Goal: Task Accomplishment & Management: Use online tool/utility

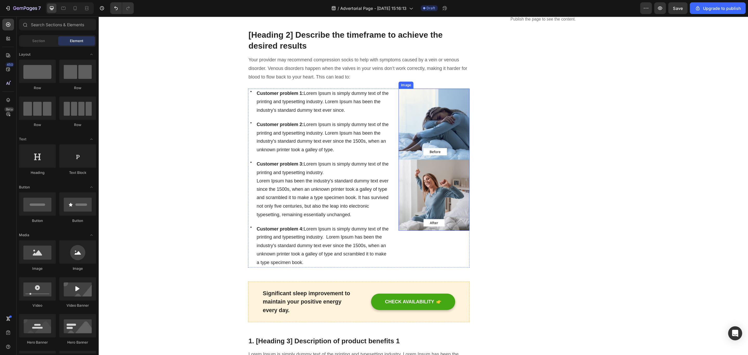
scroll to position [231, 0]
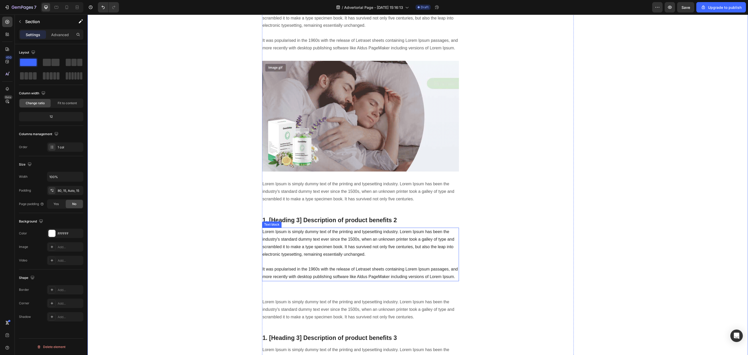
scroll to position [504, 0]
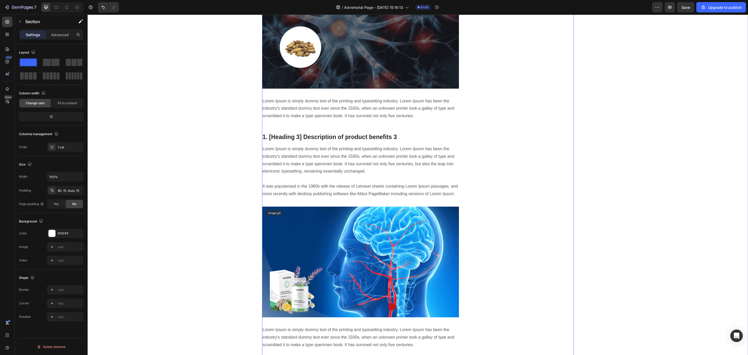
scroll to position [816, 0]
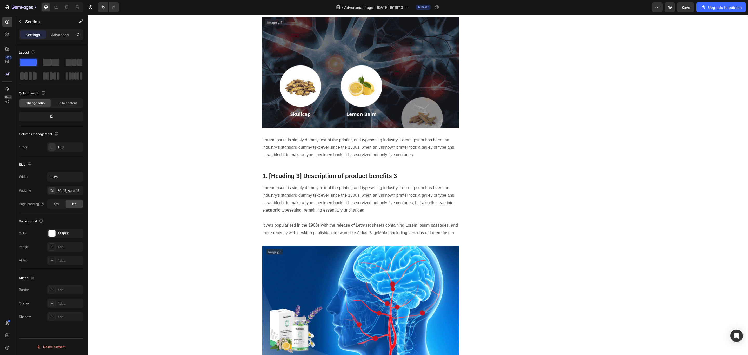
click at [554, 256] on div "[Heading 1] Describe the needs of users who are interested in the product. Head…" at bounding box center [417, 73] width 653 height 1651
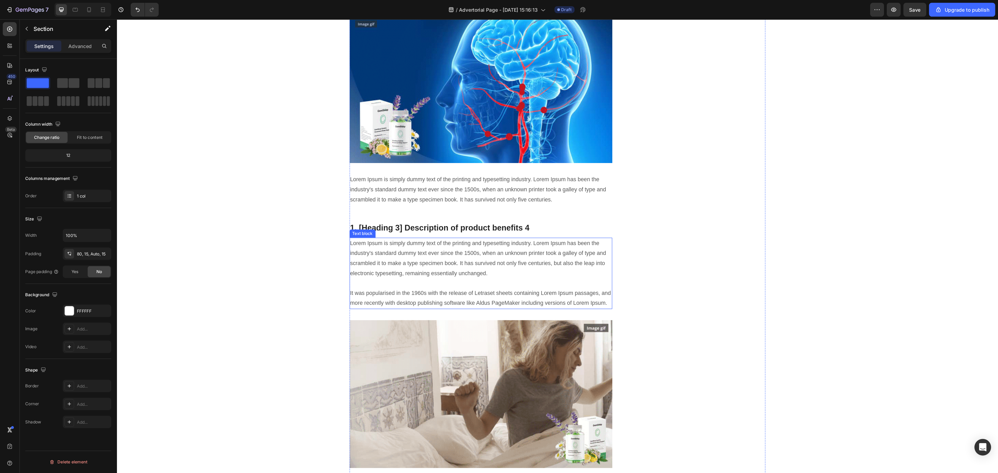
scroll to position [1050, 0]
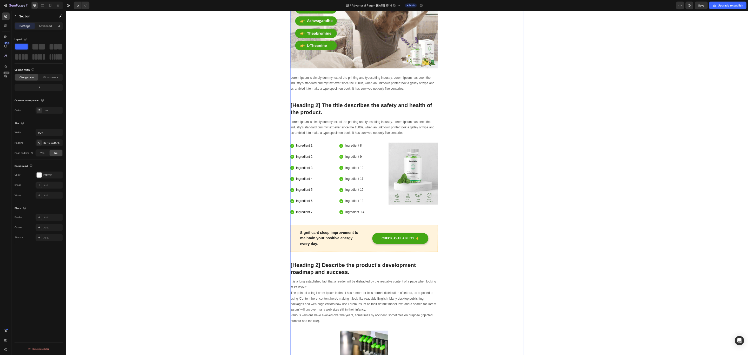
scroll to position [1361, 0]
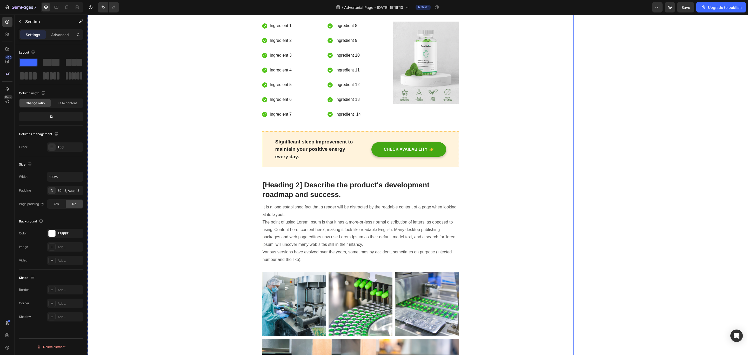
scroll to position [1439, 0]
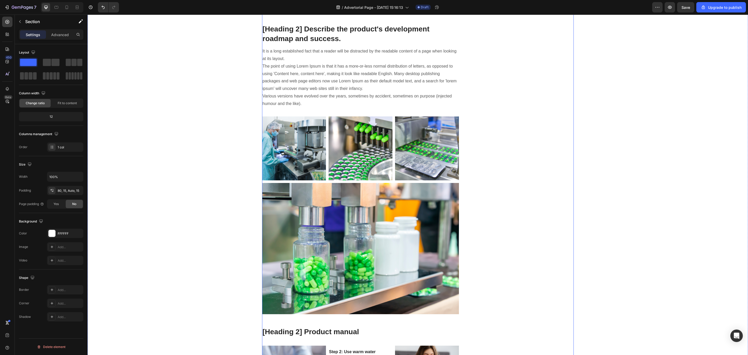
scroll to position [1673, 0]
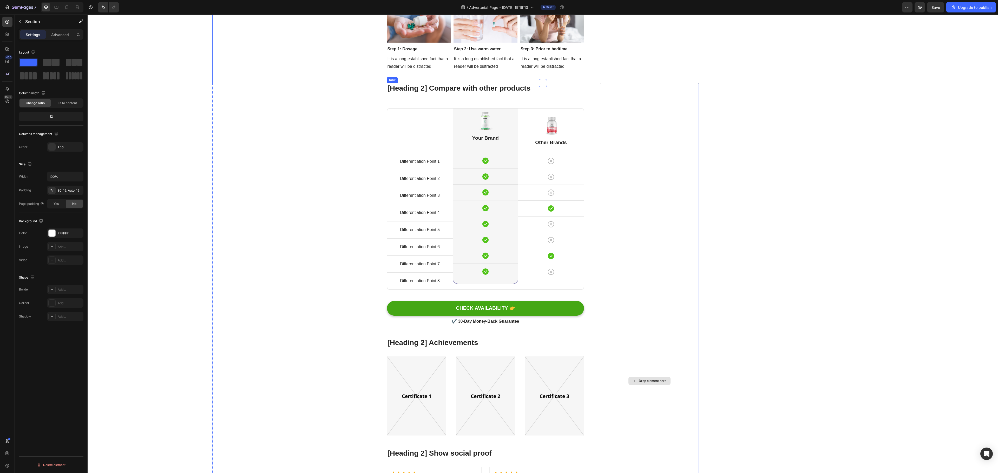
scroll to position [1985, 0]
click at [554, 263] on div "[Heading 2] Compare with other products Heading Title Line Differentiation Poin…" at bounding box center [542, 387] width 902 height 608
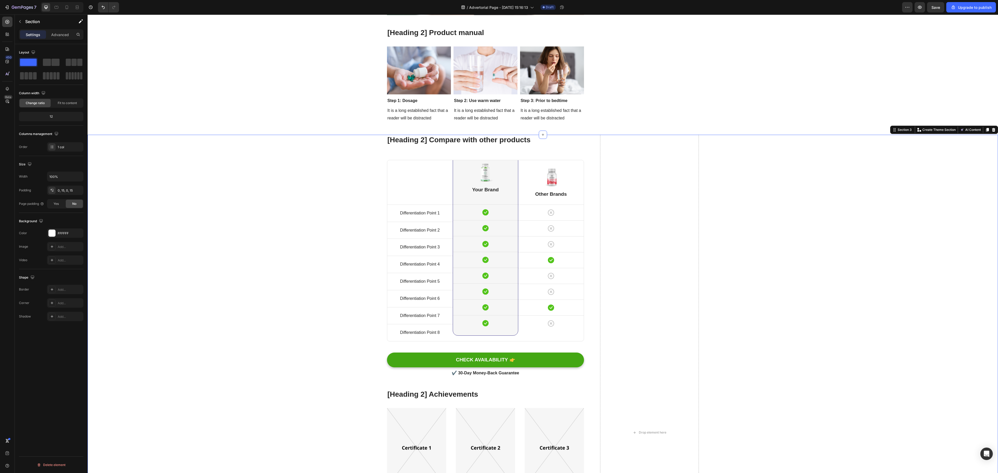
click at [554, 263] on div "[Heading 2] Compare with other products Heading Title Line Differentiation Poin…" at bounding box center [542, 439] width 902 height 608
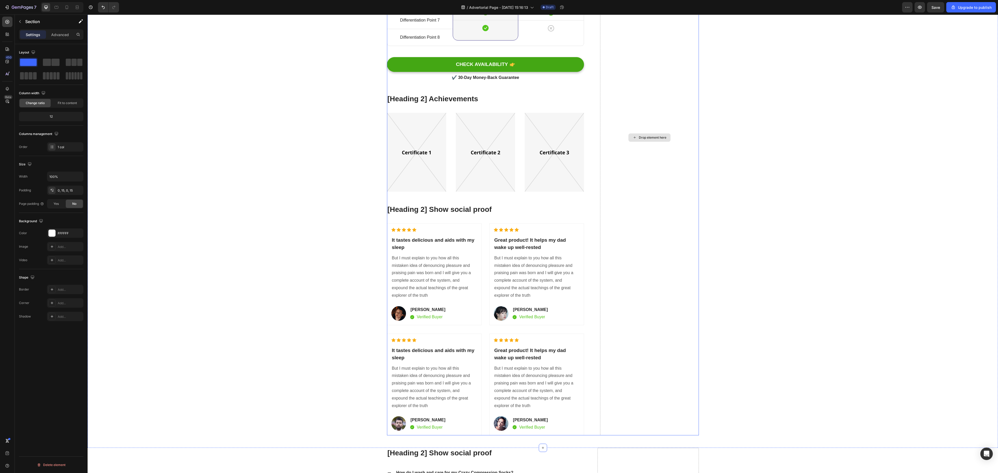
scroll to position [2297, 0]
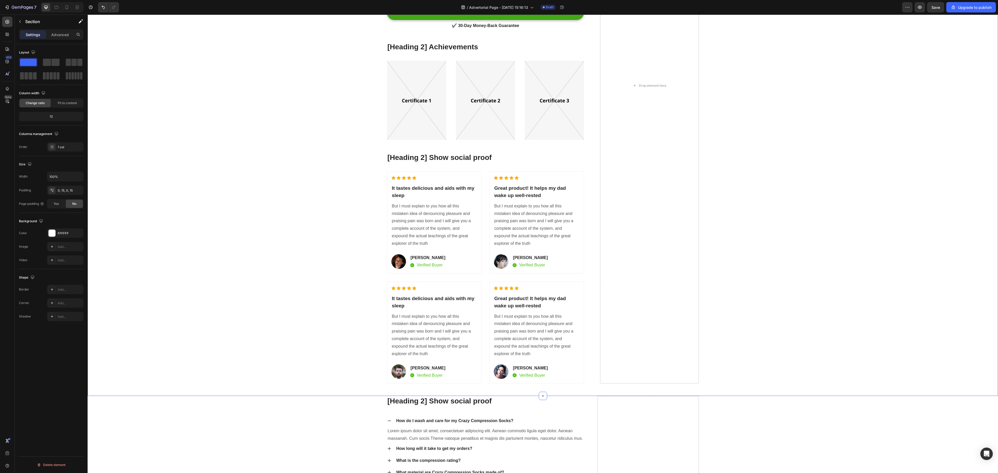
click at [554, 263] on div "[Heading 2] Compare with other products Heading Title Line Differentiation Poin…" at bounding box center [542, 91] width 902 height 609
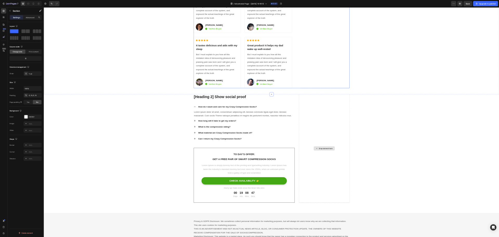
scroll to position [2557, 0]
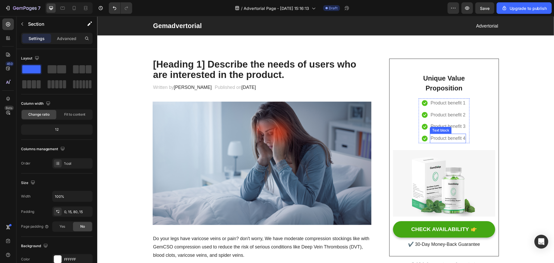
scroll to position [0, 0]
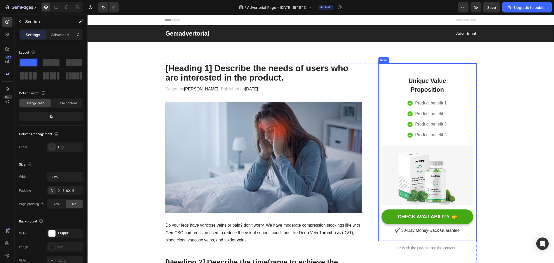
click at [235, 74] on p "[Heading 1] Describe the needs of users who are interested in the product." at bounding box center [263, 72] width 196 height 19
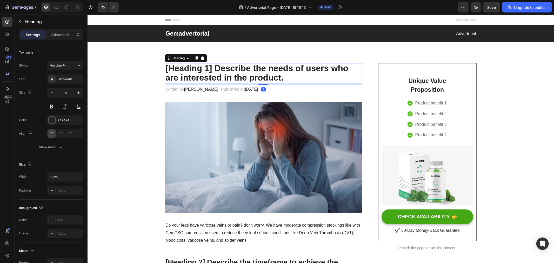
click at [235, 74] on p "[Heading 1] Describe the needs of users who are interested in the product." at bounding box center [263, 72] width 196 height 19
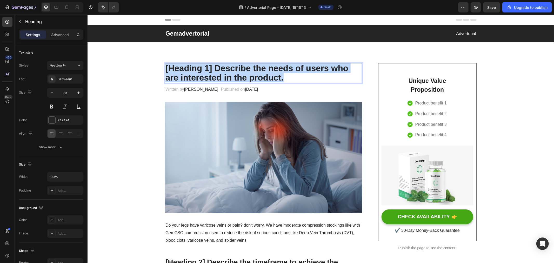
click at [235, 74] on p "[Heading 1] Describe the needs of users who are interested in the product." at bounding box center [263, 72] width 196 height 19
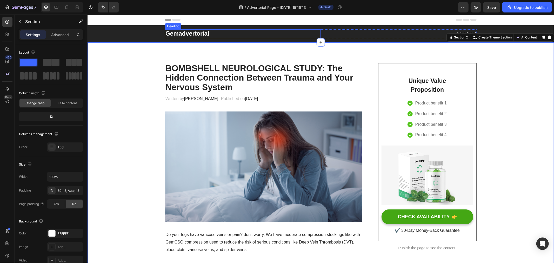
click at [265, 36] on p "Gemadvertorial" at bounding box center [242, 34] width 155 height 8
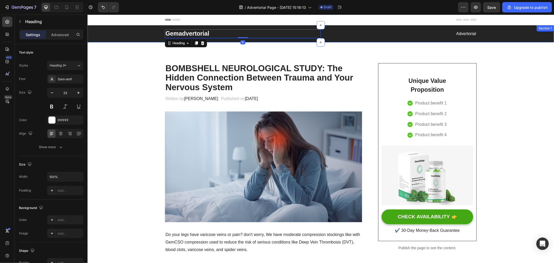
click at [134, 31] on div "Gemadvertorial Heading 0 Advertorial Text block Row" at bounding box center [320, 33] width 459 height 9
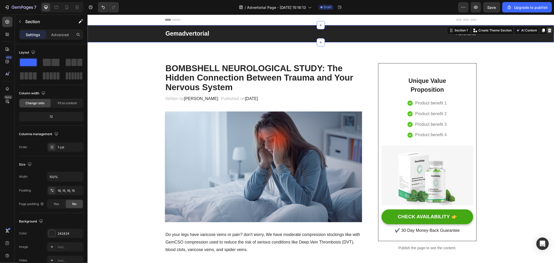
click at [547, 30] on icon at bounding box center [549, 30] width 4 height 4
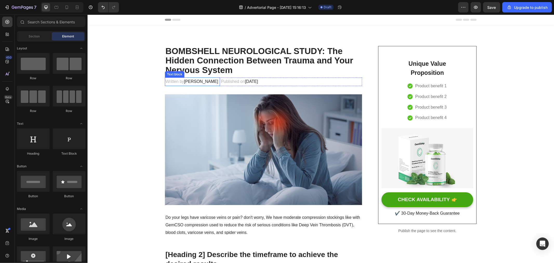
click at [193, 80] on span "[PERSON_NAME]" at bounding box center [201, 81] width 34 height 4
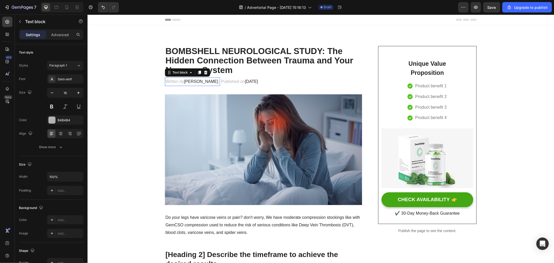
click at [193, 80] on span "[PERSON_NAME]" at bounding box center [201, 81] width 34 height 4
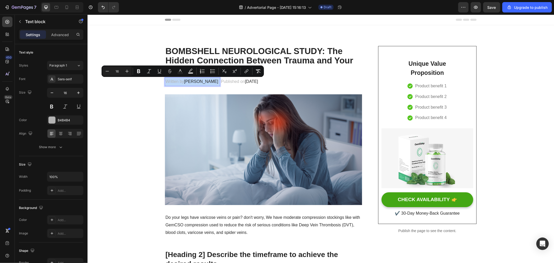
click at [188, 81] on span "[PERSON_NAME]" at bounding box center [201, 81] width 34 height 4
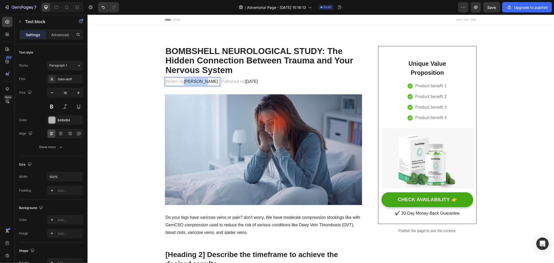
drag, startPoint x: 183, startPoint y: 81, endPoint x: 200, endPoint y: 82, distance: 16.9
click at [200, 82] on span "[PERSON_NAME]" at bounding box center [201, 81] width 34 height 4
click at [305, 80] on span "[DATE]" at bounding box center [298, 81] width 13 height 4
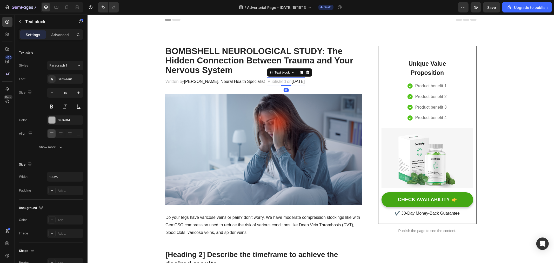
click at [301, 82] on span "[DATE]" at bounding box center [298, 81] width 13 height 4
drag, startPoint x: 294, startPoint y: 81, endPoint x: 315, endPoint y: 81, distance: 21.6
click at [305, 81] on span "[DATE]" at bounding box center [298, 81] width 13 height 4
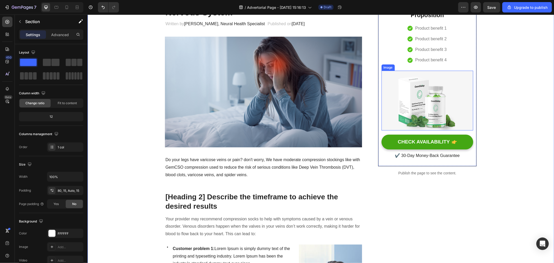
scroll to position [87, 0]
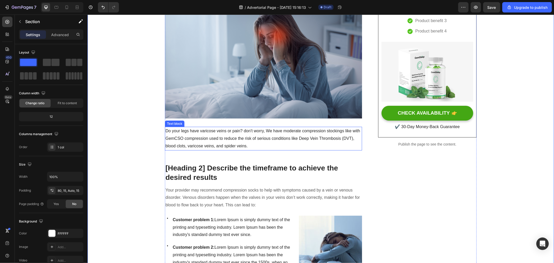
click at [240, 140] on p "Do your legs have varicose veins or pain? don't worry, We have moderate compres…" at bounding box center [263, 138] width 196 height 22
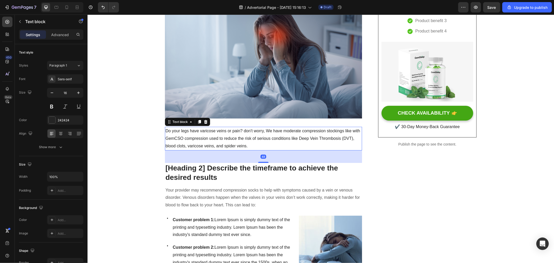
click at [247, 146] on p "Do your legs have varicose veins or pain? don't worry, We have moderate compres…" at bounding box center [263, 138] width 196 height 22
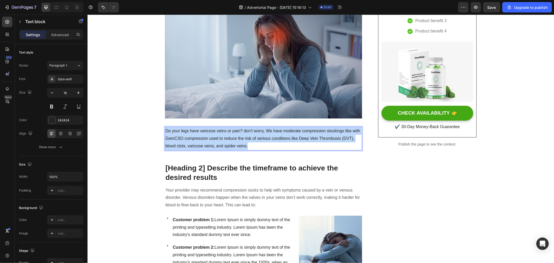
click at [247, 146] on p "Do your legs have varicose veins or pain? don't worry, We have moderate compres…" at bounding box center [263, 138] width 196 height 22
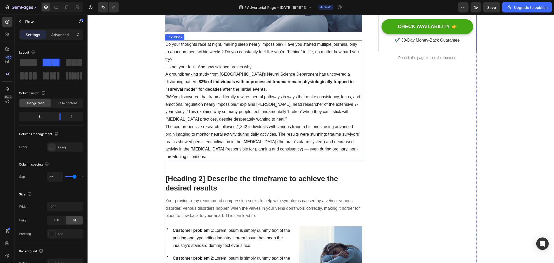
scroll to position [202, 0]
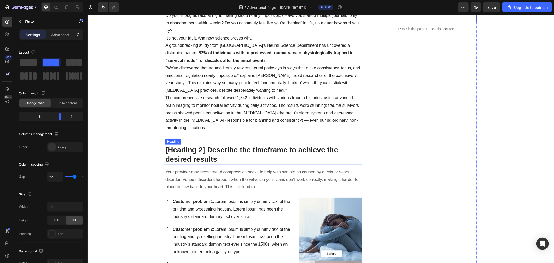
click at [236, 147] on p "[Heading 2] Describe the timeframe to achieve the desired results" at bounding box center [263, 154] width 196 height 19
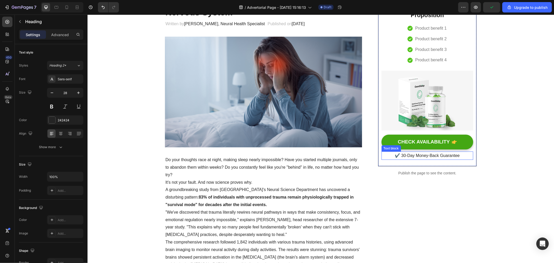
scroll to position [0, 0]
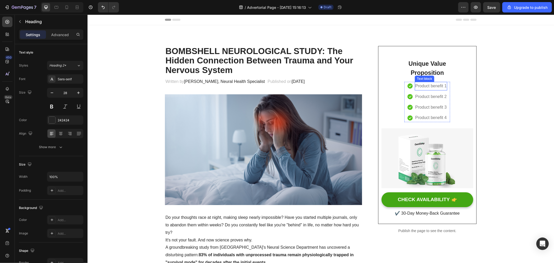
click at [428, 83] on p "Product benefit 1" at bounding box center [430, 86] width 31 height 8
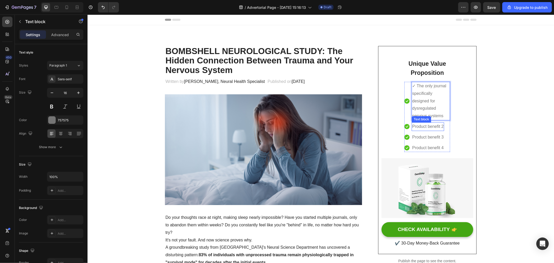
click at [426, 129] on div "Product benefit 2 Text block" at bounding box center [428, 126] width 32 height 9
click at [427, 125] on p "Product benefit 2" at bounding box center [427, 127] width 31 height 8
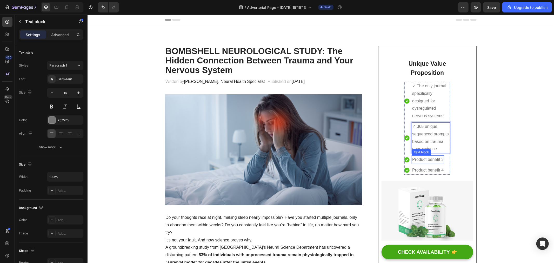
click at [427, 158] on p "Product benefit 3" at bounding box center [427, 160] width 31 height 8
click at [425, 157] on p "Product benefit 3" at bounding box center [427, 160] width 31 height 8
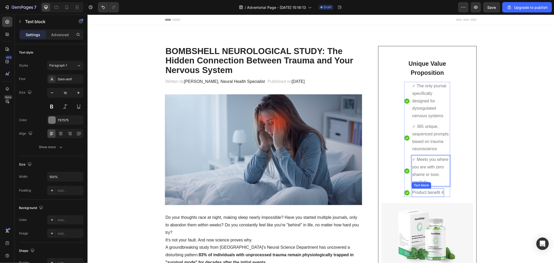
click at [433, 191] on p "Product benefit 4" at bounding box center [427, 193] width 31 height 8
click at [432, 194] on p "Product benefit 4" at bounding box center [427, 193] width 31 height 8
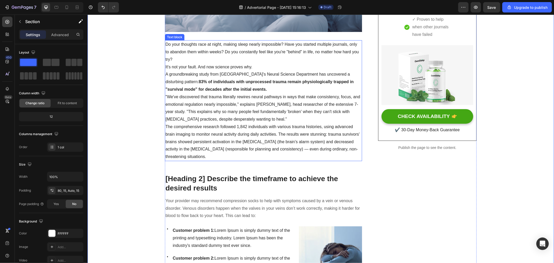
scroll to position [202, 0]
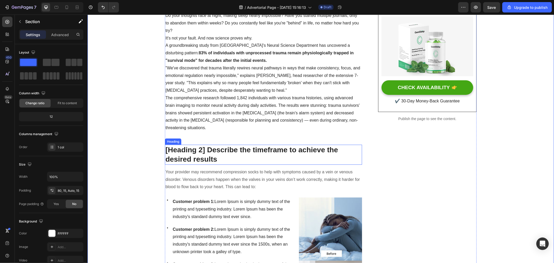
click at [217, 147] on p "[Heading 2] Describe the timeframe to achieve the desired results" at bounding box center [263, 154] width 196 height 19
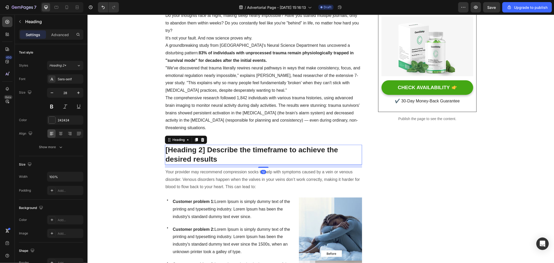
click at [217, 147] on p "[Heading 2] Describe the timeframe to achieve the desired results" at bounding box center [263, 154] width 196 height 19
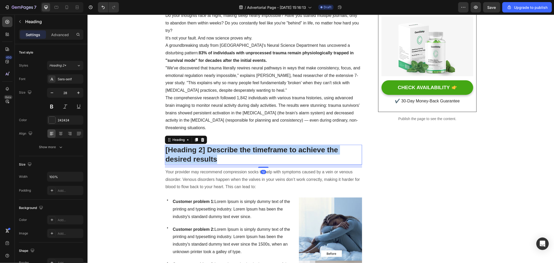
click at [217, 147] on p "[Heading 2] Describe the timeframe to achieve the desired results" at bounding box center [263, 154] width 196 height 19
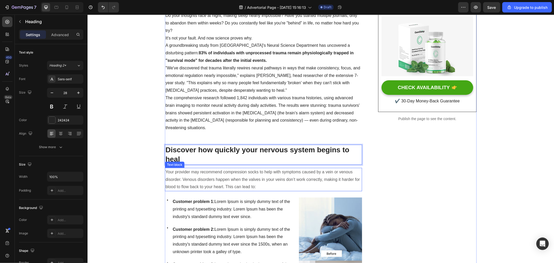
click at [229, 170] on p "Your provider may recommend compression socks to help with symptoms caused by a…" at bounding box center [263, 179] width 196 height 22
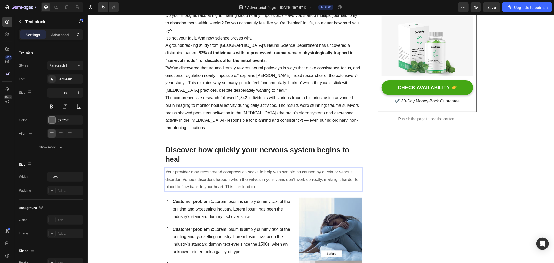
click at [266, 173] on p "Your provider may recommend compression socks to help with symptoms caused by a…" at bounding box center [263, 179] width 196 height 22
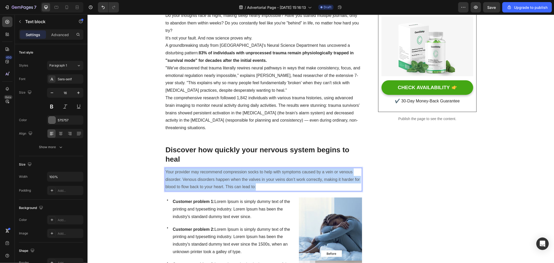
click at [266, 173] on p "Your provider may recommend compression socks to help with symptoms caused by a…" at bounding box center [263, 179] width 196 height 22
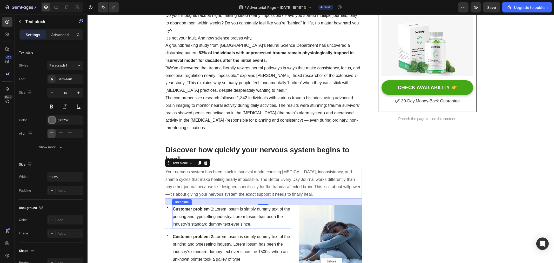
click at [232, 208] on span "Customer problem 1: Lorem Ipsum is simply dummy text of the printing and typese…" at bounding box center [231, 216] width 117 height 19
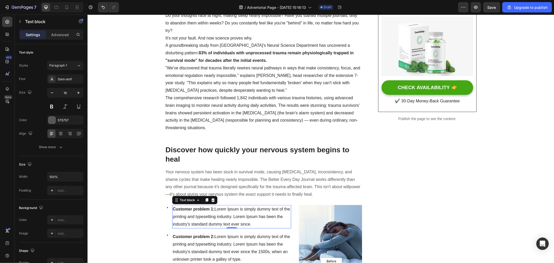
click at [232, 208] on span "Customer problem 1: Lorem Ipsum is simply dummy text of the printing and typese…" at bounding box center [231, 216] width 117 height 19
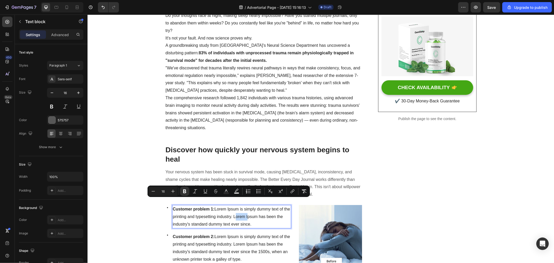
click at [250, 214] on p "Customer problem 1: Lorem Ipsum is simply dummy text of the printing and typese…" at bounding box center [232, 216] width 118 height 22
drag, startPoint x: 253, startPoint y: 215, endPoint x: 213, endPoint y: 201, distance: 42.6
click at [213, 205] on p "Customer problem 1: Lorem Ipsum is simply dummy text of the printing and typese…" at bounding box center [232, 216] width 118 height 22
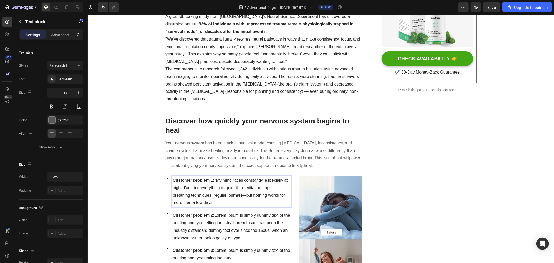
scroll to position [260, 0]
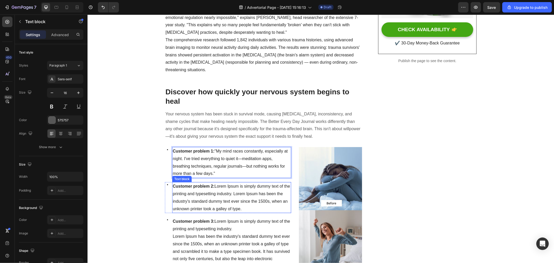
click at [242, 184] on span "Customer problem 2: Lorem Ipsum is simply dummy text of the printing and typese…" at bounding box center [231, 197] width 117 height 27
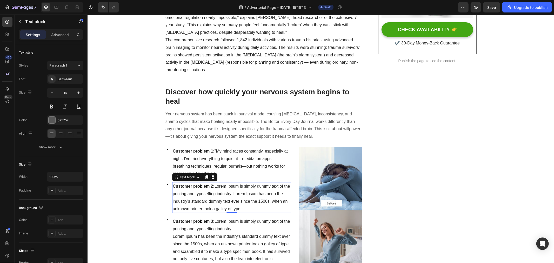
click at [262, 196] on p "Customer problem 2: Lorem Ipsum is simply dummy text of the printing and typese…" at bounding box center [232, 197] width 118 height 30
drag, startPoint x: 245, startPoint y: 200, endPoint x: 213, endPoint y: 180, distance: 37.8
click at [213, 182] on p "Customer problem 2: Lorem Ipsum is simply dummy text of the printing and typese…" at bounding box center [232, 197] width 118 height 30
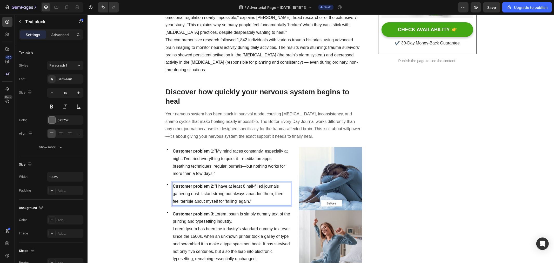
scroll to position [289, 0]
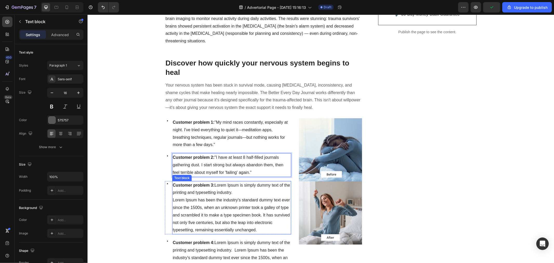
click at [241, 185] on p "Customer problem 3: Lorem Ipsum is simply dummy text of the printing and typese…" at bounding box center [232, 188] width 118 height 15
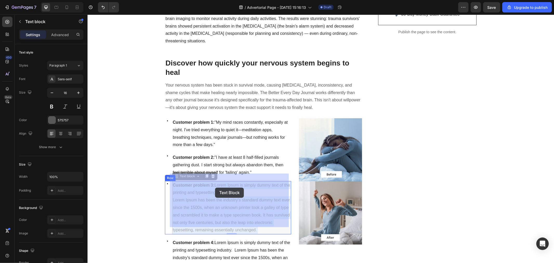
drag, startPoint x: 263, startPoint y: 221, endPoint x: 221, endPoint y: 190, distance: 52.4
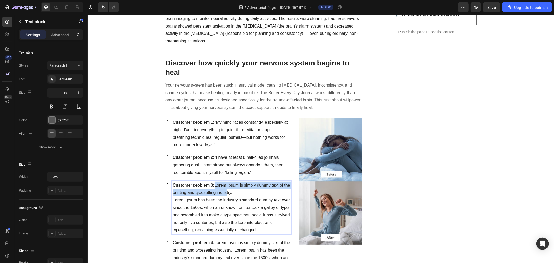
drag, startPoint x: 212, startPoint y: 176, endPoint x: 223, endPoint y: 182, distance: 12.3
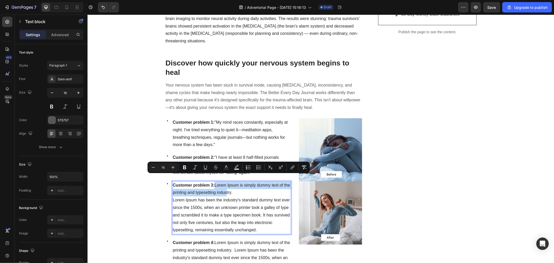
click at [220, 182] on p "Customer problem 3: Lorem Ipsum is simply dummy text of the printing and typese…" at bounding box center [232, 188] width 118 height 15
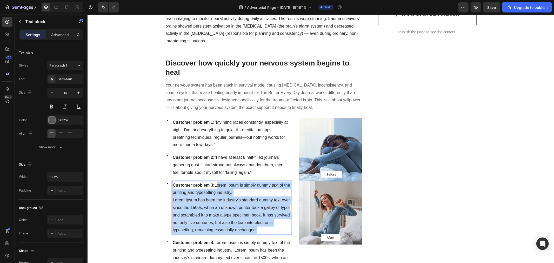
drag, startPoint x: 213, startPoint y: 178, endPoint x: 267, endPoint y: 222, distance: 69.4
click at [267, 222] on div "Customer problem 3: Lorem Ipsum is simply dummy text of the printing and typese…" at bounding box center [231, 208] width 119 height 54
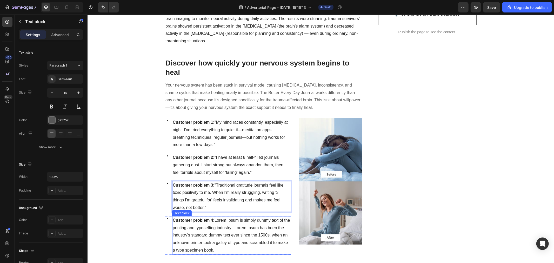
scroll to position [317, 0]
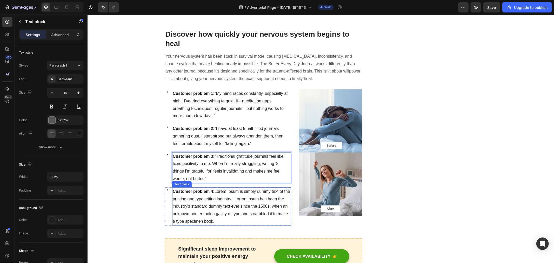
click at [245, 200] on span "Customer problem 4: Lorem Ipsum is simply dummy text of the printing and typese…" at bounding box center [231, 206] width 117 height 34
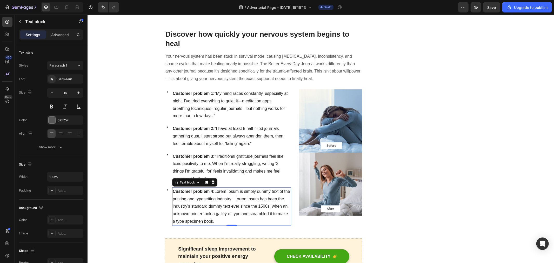
click at [210, 206] on span "Customer problem 4: Lorem Ipsum is simply dummy text of the printing and typese…" at bounding box center [231, 206] width 117 height 34
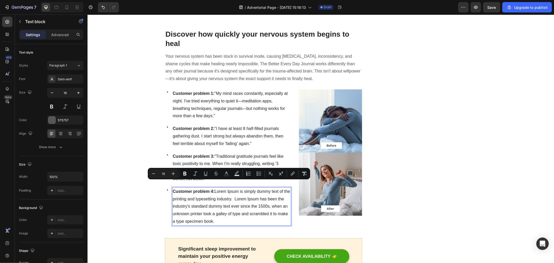
drag, startPoint x: 214, startPoint y: 211, endPoint x: 214, endPoint y: 185, distance: 25.7
click at [214, 188] on p "Customer problem 4: Lorem Ipsum is simply dummy text of the printing and typese…" at bounding box center [232, 206] width 118 height 37
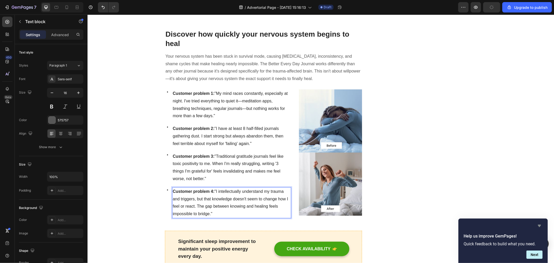
click at [540, 226] on icon "Hide survey" at bounding box center [539, 226] width 3 height 2
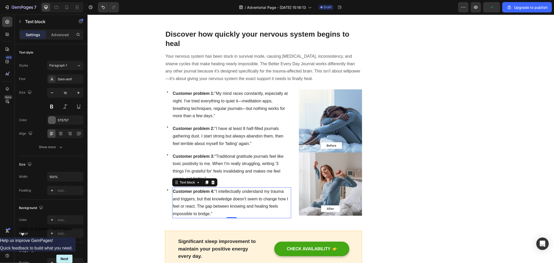
click at [24, 236] on icon "Show survey - Help us improve GemPages!" at bounding box center [22, 234] width 3 height 2
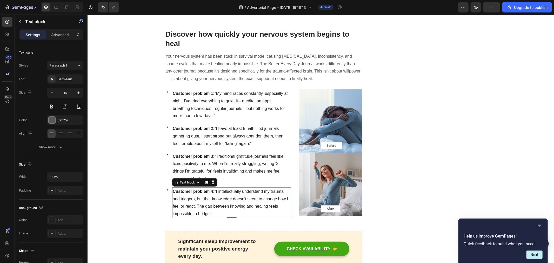
click at [537, 227] on icon "Hide survey" at bounding box center [540, 226] width 6 height 6
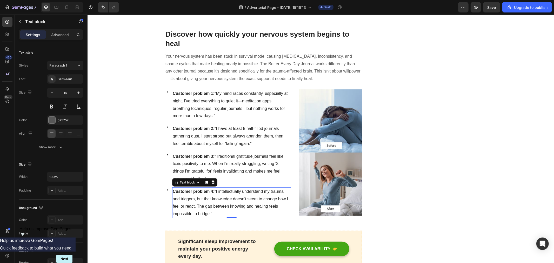
scroll to position [260, 0]
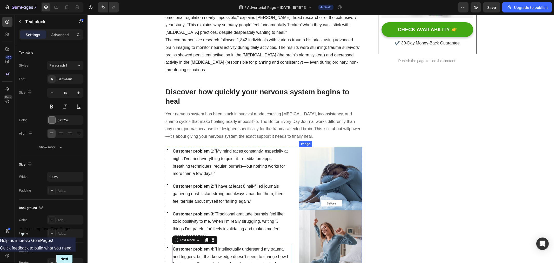
click at [329, 201] on img at bounding box center [330, 210] width 63 height 126
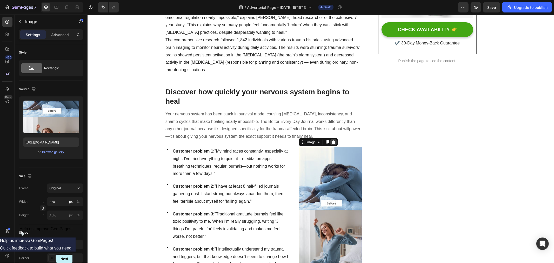
click at [332, 140] on icon at bounding box center [333, 142] width 3 height 4
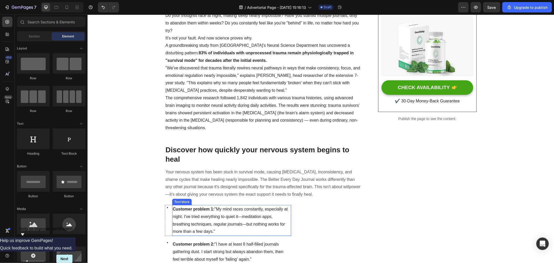
scroll to position [173, 0]
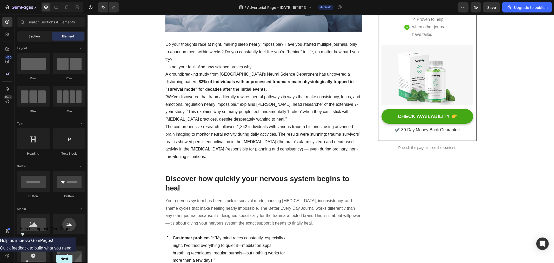
click at [38, 37] on span "Section" at bounding box center [34, 36] width 11 height 5
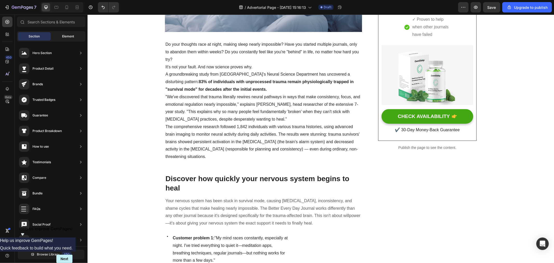
click at [69, 39] on div "Element" at bounding box center [68, 36] width 33 height 8
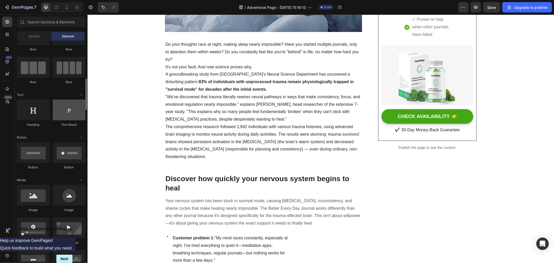
scroll to position [58, 0]
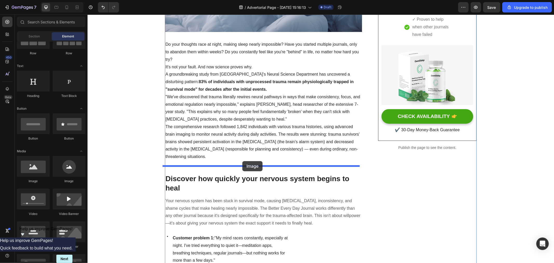
drag, startPoint x: 125, startPoint y: 187, endPoint x: 242, endPoint y: 161, distance: 120.0
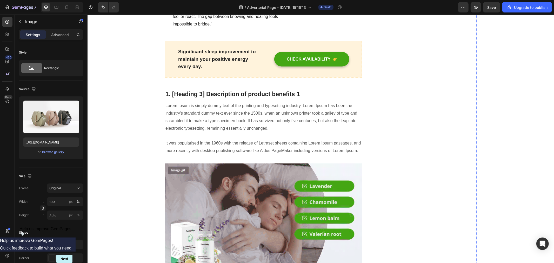
scroll to position [548, 0]
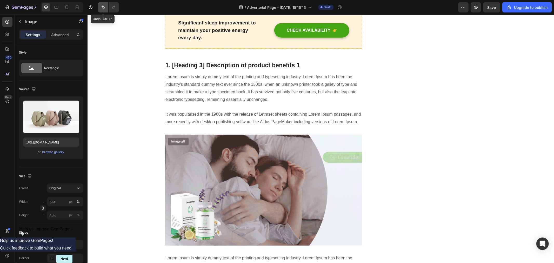
click at [104, 7] on icon "Undo/Redo" at bounding box center [103, 7] width 3 height 3
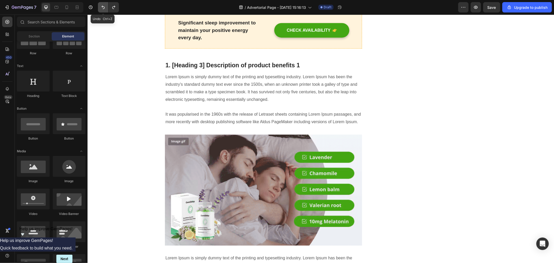
scroll to position [388, 0]
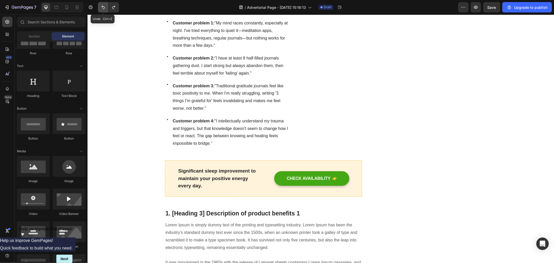
click at [104, 7] on icon "Undo/Redo" at bounding box center [103, 7] width 3 height 3
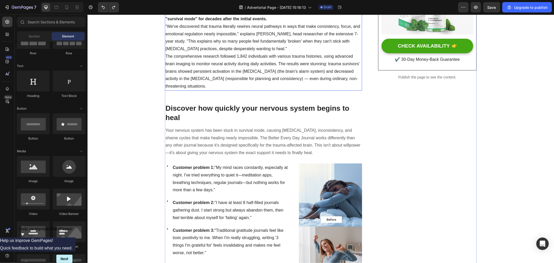
scroll to position [157, 0]
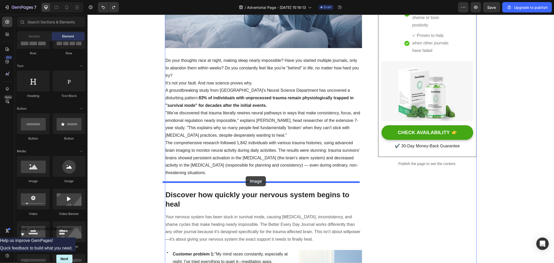
drag, startPoint x: 163, startPoint y: 190, endPoint x: 246, endPoint y: 176, distance: 83.8
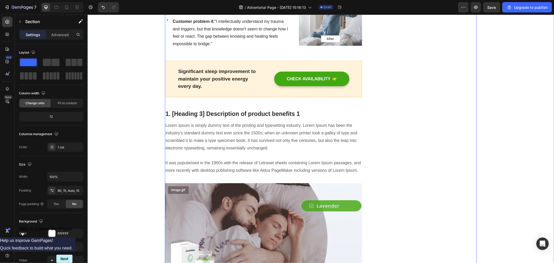
scroll to position [619, 0]
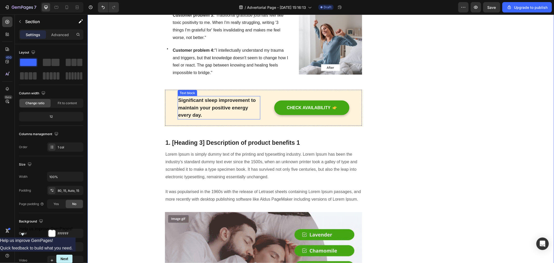
click at [196, 104] on p "Significant sleep improvement to maintain your positive energy every day." at bounding box center [219, 107] width 82 height 22
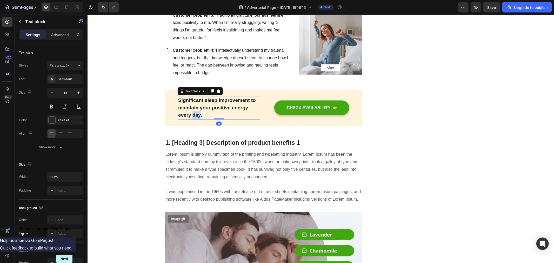
click at [196, 104] on p "Significant sleep improvement to maintain your positive energy every day." at bounding box center [219, 107] width 82 height 22
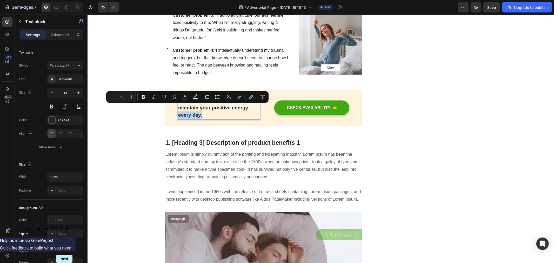
click at [196, 104] on p "Significant sleep improvement to maintain your positive energy every day." at bounding box center [219, 107] width 82 height 22
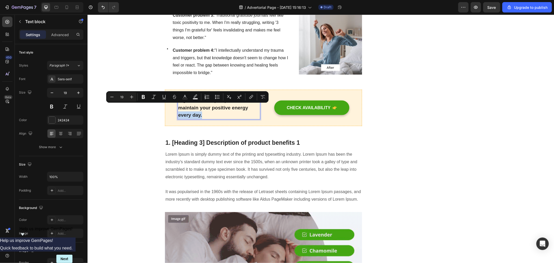
click at [205, 105] on p "Significant sleep improvement to maintain your positive energy every day." at bounding box center [219, 107] width 82 height 22
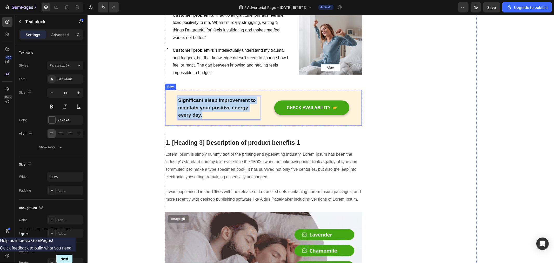
drag, startPoint x: 205, startPoint y: 105, endPoint x: 174, endPoint y: 92, distance: 33.0
click at [174, 92] on div "Significant sleep improvement to maintain your positive energy every day. Text …" at bounding box center [263, 107] width 197 height 36
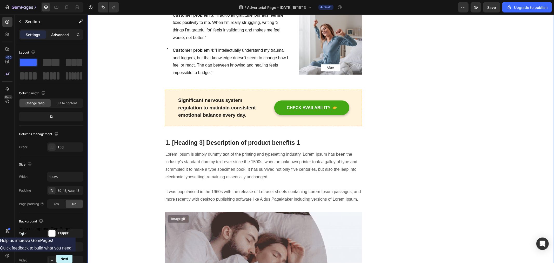
click at [53, 35] on p "Advanced" at bounding box center [60, 34] width 18 height 5
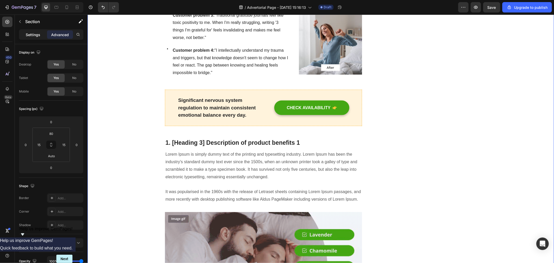
click at [30, 35] on p "Settings" at bounding box center [33, 34] width 15 height 5
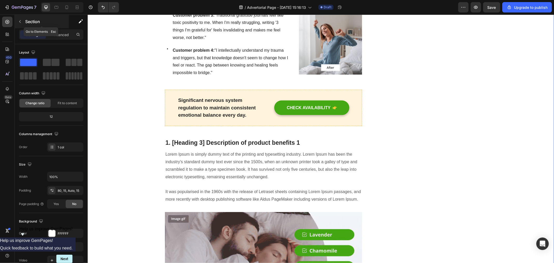
click at [23, 24] on button "button" at bounding box center [20, 21] width 8 height 8
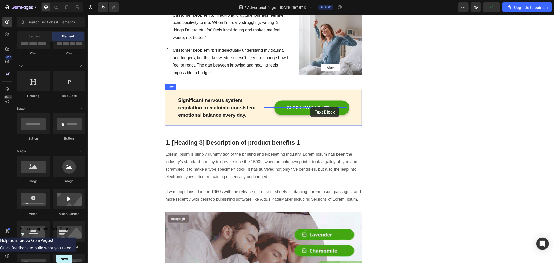
drag, startPoint x: 156, startPoint y: 93, endPoint x: 310, endPoint y: 107, distance: 155.2
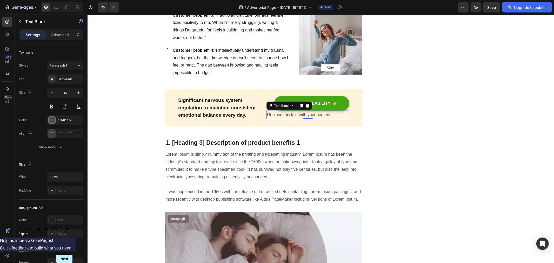
click at [318, 110] on div "Replace this text with your content" at bounding box center [307, 114] width 83 height 9
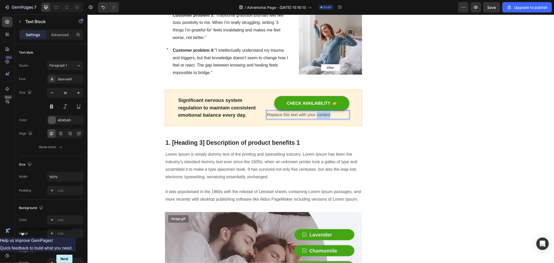
click at [318, 111] on p "Replace this text with your content" at bounding box center [308, 115] width 82 height 8
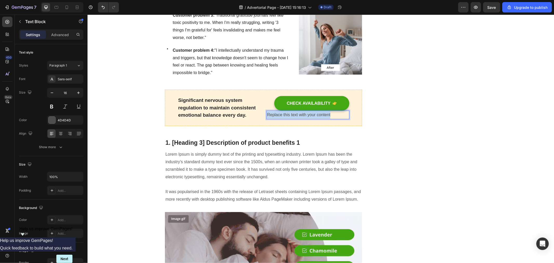
click at [318, 111] on p "Replace this text with your content" at bounding box center [308, 115] width 82 height 8
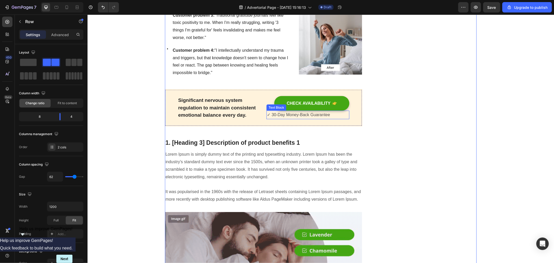
click at [299, 111] on p "✓ 30-Day Money-Back Guarantee" at bounding box center [308, 115] width 82 height 8
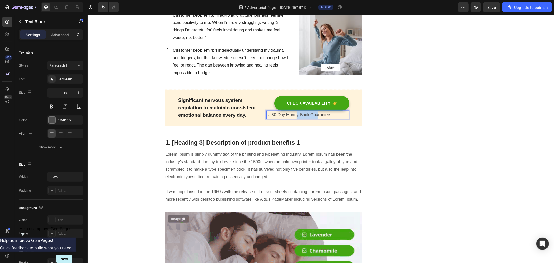
drag, startPoint x: 293, startPoint y: 107, endPoint x: 315, endPoint y: 107, distance: 22.1
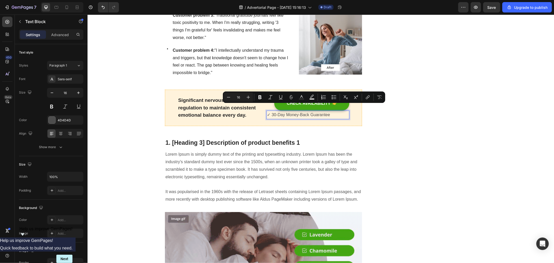
click at [327, 111] on p "✓ 30-Day Money-Back Guarantee" at bounding box center [308, 115] width 82 height 8
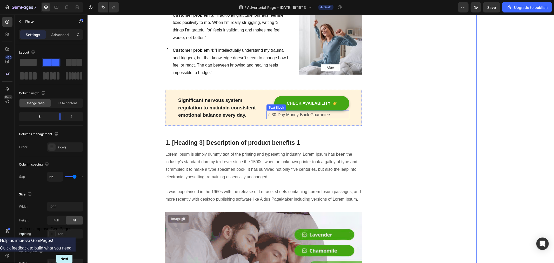
click at [316, 111] on p "✓ 30-Day Money-Back Guarantee" at bounding box center [308, 115] width 82 height 8
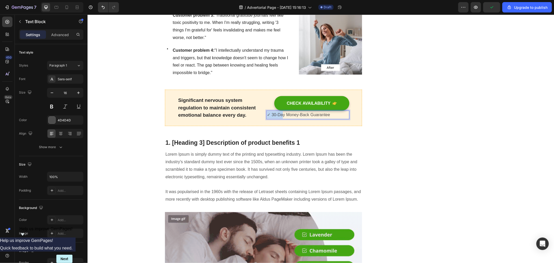
drag, startPoint x: 264, startPoint y: 107, endPoint x: 280, endPoint y: 107, distance: 15.8
click at [289, 111] on p "✓ 30-Day Money-Back Guarantee" at bounding box center [308, 115] width 82 height 8
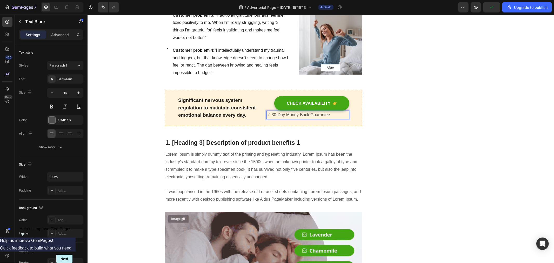
click at [320, 111] on p "✓ 30-Day Money-Back Guarantee" at bounding box center [308, 115] width 82 height 8
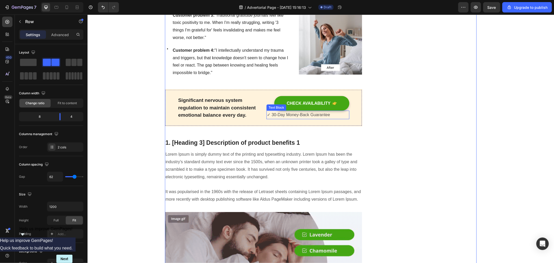
click at [331, 111] on p "✓ 30-Day Money-Back Guarantee" at bounding box center [308, 115] width 82 height 8
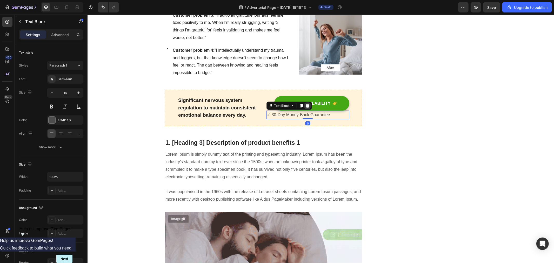
click at [306, 104] on icon at bounding box center [307, 106] width 3 height 4
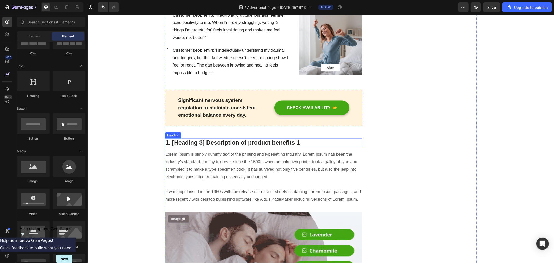
scroll to position [648, 0]
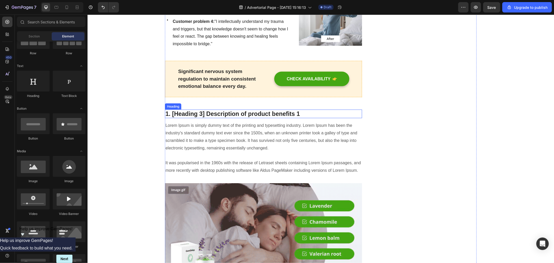
click at [276, 110] on p "1. [Heading 3] Description of product benefits 1" at bounding box center [263, 114] width 196 height 8
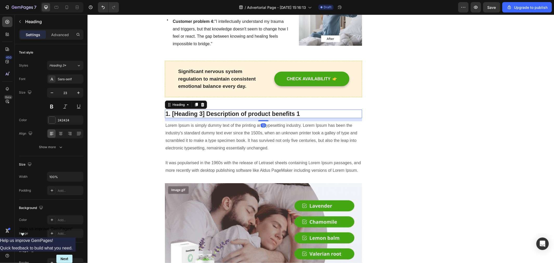
click at [276, 110] on p "1. [Heading 3] Description of product benefits 1" at bounding box center [263, 114] width 196 height 8
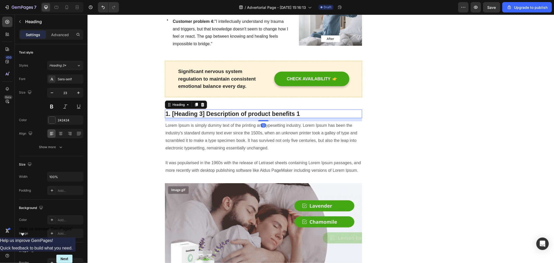
click at [276, 110] on p "1. [Heading 3] Description of product benefits 1" at bounding box center [263, 114] width 196 height 8
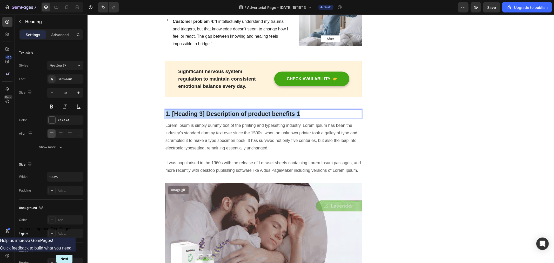
click at [276, 110] on p "1. [Heading 3] Description of product benefits 1" at bounding box center [263, 114] width 196 height 8
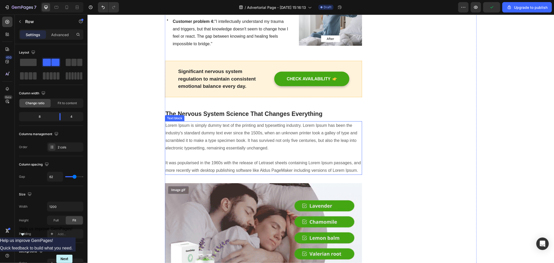
click at [259, 151] on p "Lorem Ipsum is simply dummy text of the printing and typesetting industry. Lore…" at bounding box center [263, 148] width 196 height 52
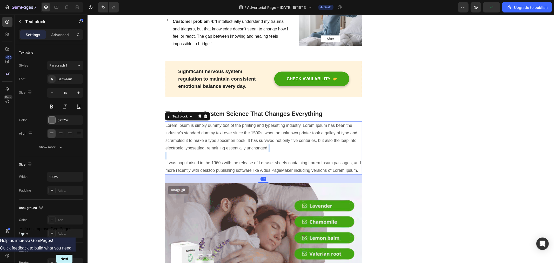
click at [259, 151] on p "Lorem Ipsum is simply dummy text of the printing and typesetting industry. Lore…" at bounding box center [263, 148] width 196 height 52
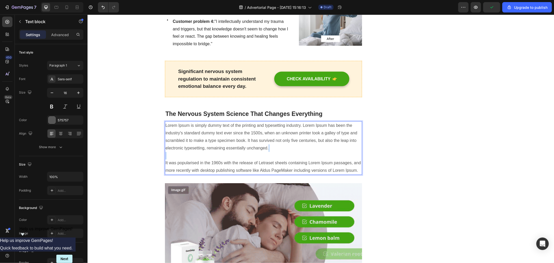
click at [259, 151] on p "Lorem Ipsum is simply dummy text of the printing and typesetting industry. Lore…" at bounding box center [263, 148] width 196 height 52
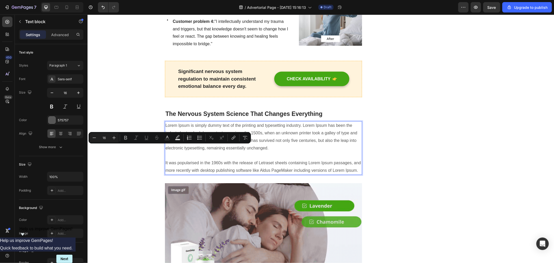
click at [306, 158] on p "Lorem Ipsum is simply dummy text of the printing and typesetting industry. Lore…" at bounding box center [263, 148] width 196 height 52
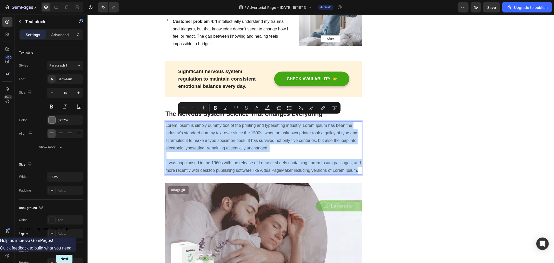
drag, startPoint x: 353, startPoint y: 163, endPoint x: 161, endPoint y: 119, distance: 196.3
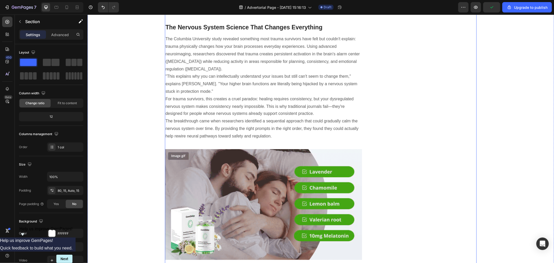
scroll to position [879, 0]
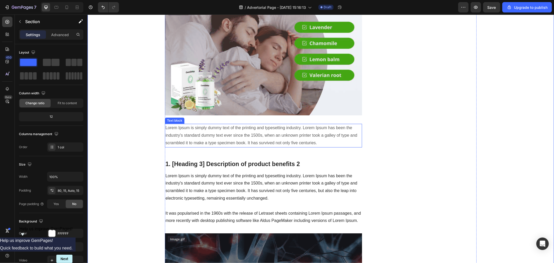
click at [330, 130] on p "Lorem Ipsum is simply dummy text of the printing and typesetting industry. Lore…" at bounding box center [263, 135] width 196 height 22
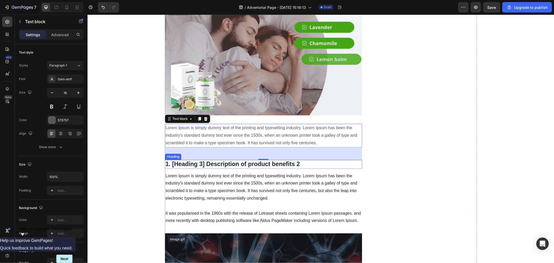
click at [264, 160] on p "1. [Heading 3] Description of product benefits 2" at bounding box center [263, 164] width 196 height 8
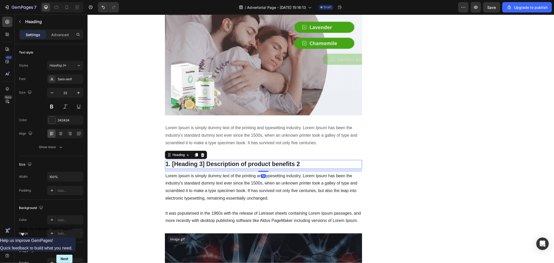
click at [264, 160] on p "1. [Heading 3] Description of product benefits 2" at bounding box center [263, 164] width 196 height 8
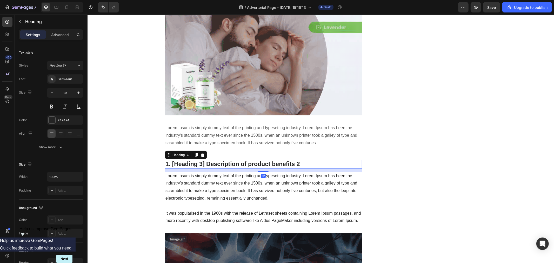
click at [264, 160] on p "1. [Heading 3] Description of product benefits 2" at bounding box center [263, 164] width 196 height 8
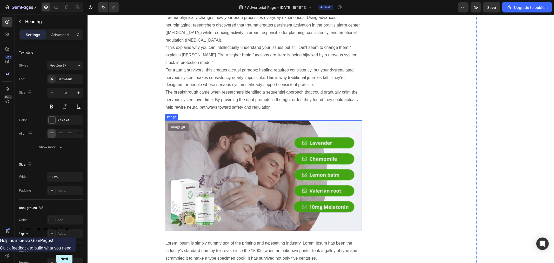
scroll to position [821, 0]
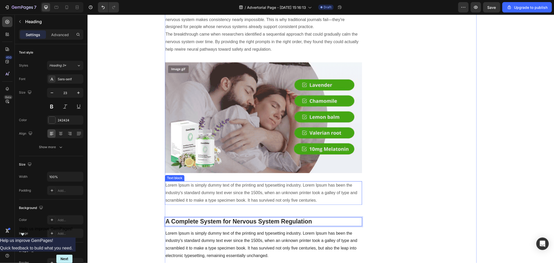
click at [287, 182] on p "Lorem Ipsum is simply dummy text of the printing and typesetting industry. Lore…" at bounding box center [263, 193] width 196 height 22
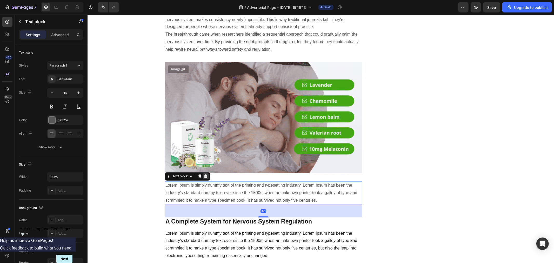
click at [206, 173] on div at bounding box center [205, 176] width 6 height 6
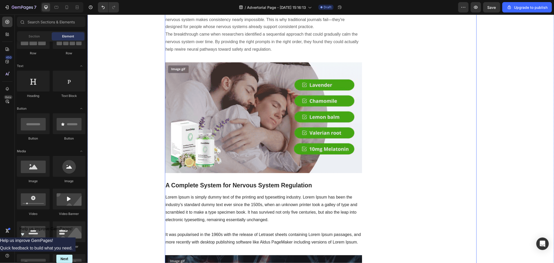
scroll to position [879, 0]
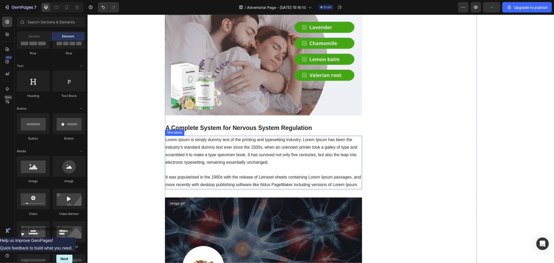
click at [220, 168] on p "Lorem Ipsum is simply dummy text of the printing and typesetting industry. Lore…" at bounding box center [263, 162] width 196 height 52
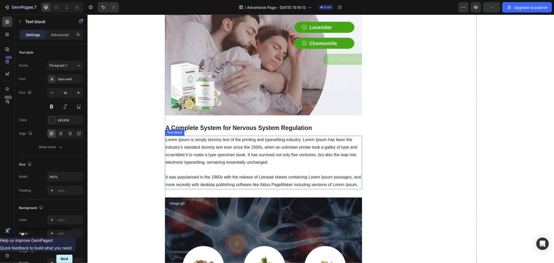
click at [220, 168] on p "Lorem Ipsum is simply dummy text of the printing and typesetting industry. Lore…" at bounding box center [263, 162] width 196 height 52
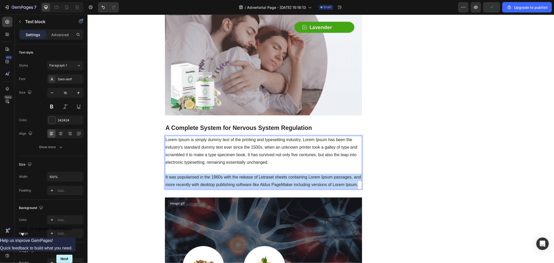
click at [220, 168] on p "Lorem Ipsum is simply dummy text of the printing and typesetting industry. Lore…" at bounding box center [263, 162] width 196 height 52
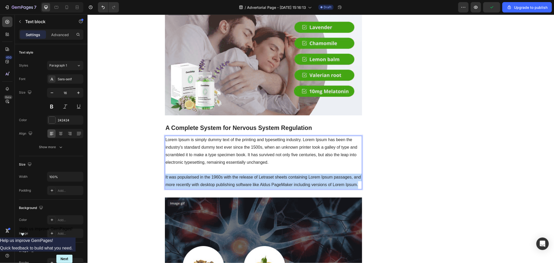
click at [220, 168] on p "Lorem Ipsum is simply dummy text of the printing and typesetting industry. Lore…" at bounding box center [263, 162] width 196 height 52
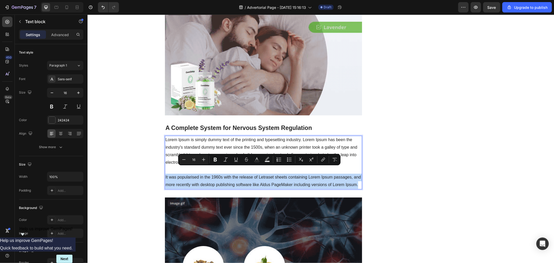
click at [329, 172] on p "Lorem Ipsum is simply dummy text of the printing and typesetting industry. Lore…" at bounding box center [263, 162] width 196 height 52
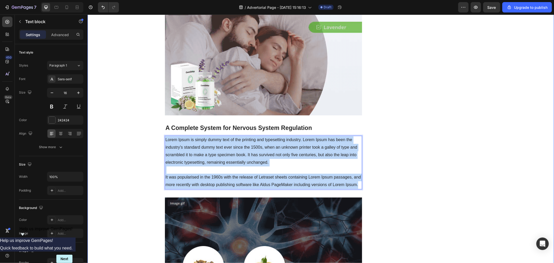
drag, startPoint x: 354, startPoint y: 177, endPoint x: 162, endPoint y: 131, distance: 197.1
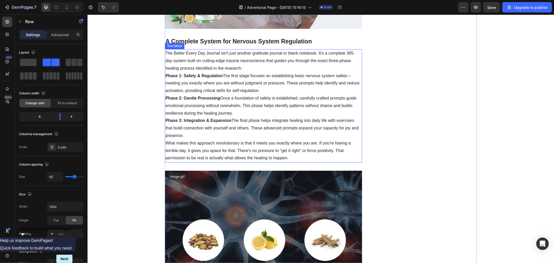
scroll to position [1023, 0]
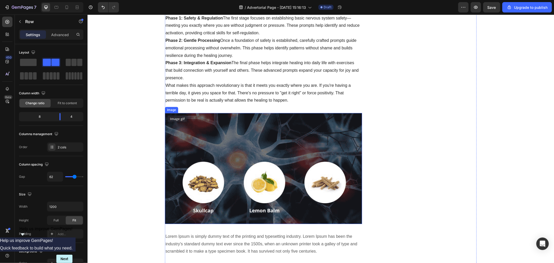
click at [316, 154] on img at bounding box center [263, 168] width 197 height 111
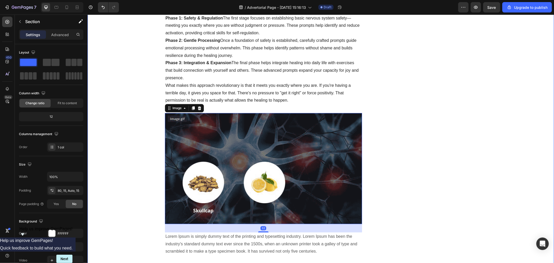
click at [507, 170] on div "BOMBSHELL NEUROLOGICAL STUDY: The Hidden Connection Between Trauma and Your Ner…" at bounding box center [320, 186] width 459 height 2326
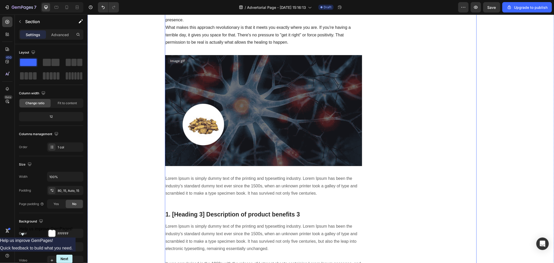
scroll to position [1110, 0]
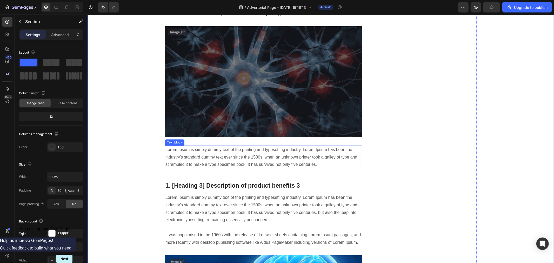
click at [297, 146] on p "Lorem Ipsum is simply dummy text of the printing and typesetting industry. Lore…" at bounding box center [263, 157] width 196 height 22
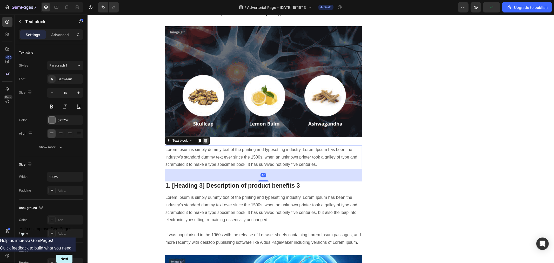
click at [204, 138] on icon at bounding box center [205, 140] width 3 height 4
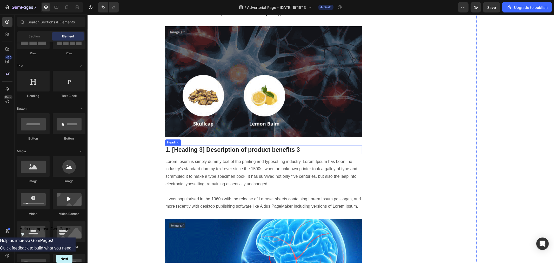
click at [280, 146] on p "1. [Heading 3] Description of product benefits 3" at bounding box center [263, 150] width 196 height 8
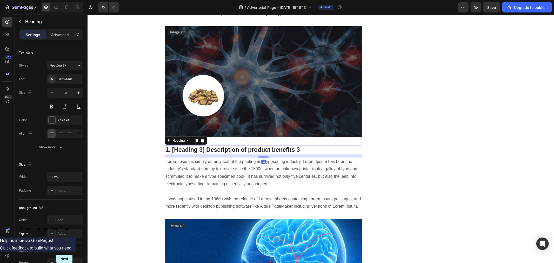
click at [280, 146] on p "1. [Heading 3] Description of product benefits 3" at bounding box center [263, 150] width 196 height 8
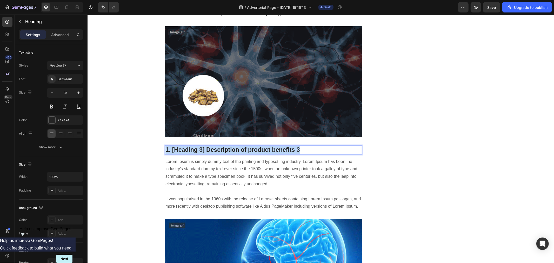
click at [280, 146] on p "1. [Heading 3] Description of product benefits 3" at bounding box center [263, 150] width 196 height 8
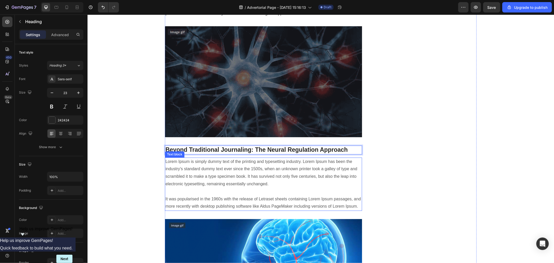
click at [290, 164] on p "Lorem Ipsum is simply dummy text of the printing and typesetting industry. Lore…" at bounding box center [263, 184] width 196 height 52
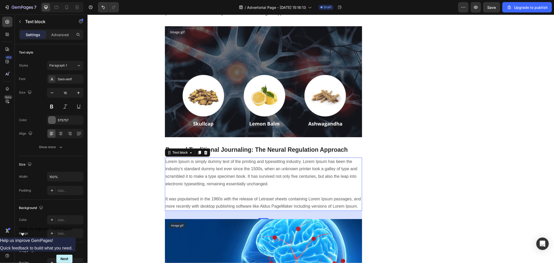
click at [329, 186] on p "Lorem Ipsum is simply dummy text of the printing and typesetting industry. Lore…" at bounding box center [263, 184] width 196 height 52
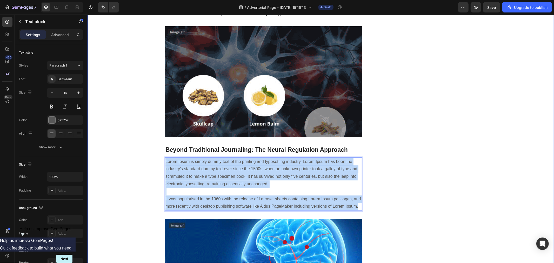
drag, startPoint x: 354, startPoint y: 197, endPoint x: 155, endPoint y: 151, distance: 204.4
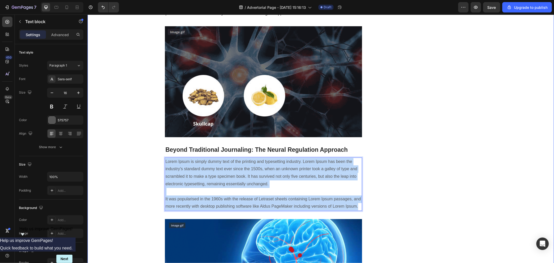
click at [155, 151] on div "BOMBSHELL NEUROLOGICAL STUDY: The Hidden Connection Between Trauma and Your Ner…" at bounding box center [320, 81] width 459 height 2290
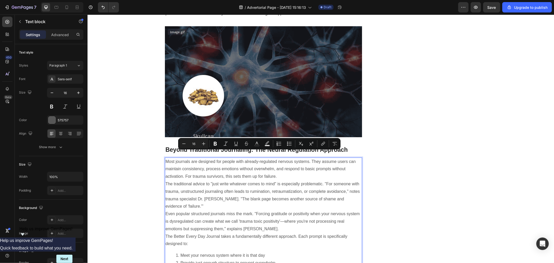
scroll to position [1170, 0]
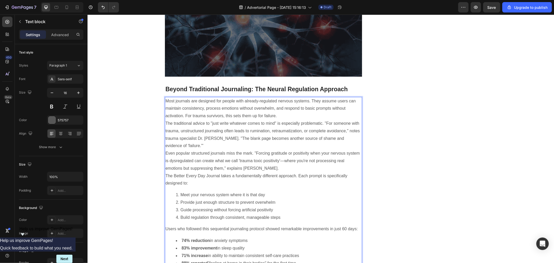
click at [389, 174] on div "Unique Value Proposition Heading Icon ✓ The only journal specifically designed …" at bounding box center [427, 81] width 98 height 2411
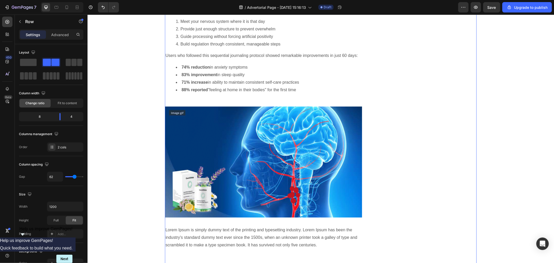
scroll to position [1430, 0]
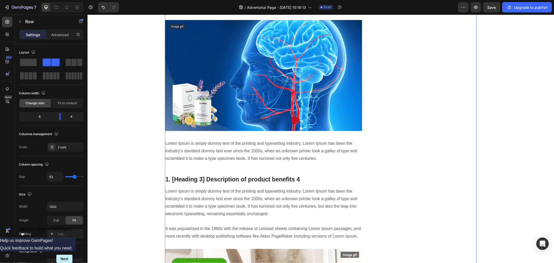
click at [311, 144] on p "Lorem Ipsum is simply dummy text of the printing and typesetting industry. Lore…" at bounding box center [263, 151] width 196 height 22
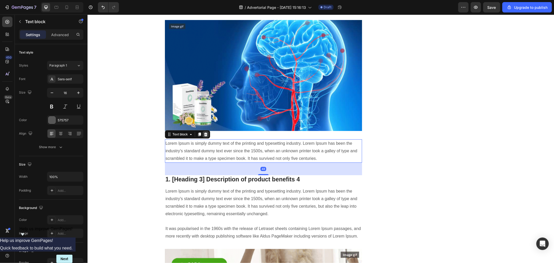
click at [204, 132] on icon at bounding box center [205, 134] width 4 height 4
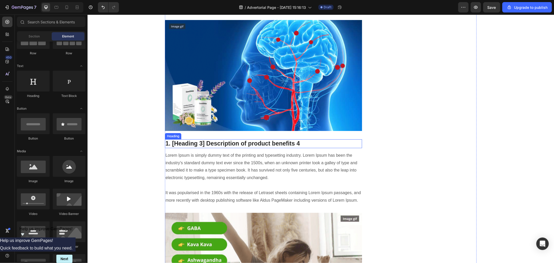
click at [243, 140] on p "1. [Heading 3] Description of product benefits 4" at bounding box center [263, 144] width 196 height 8
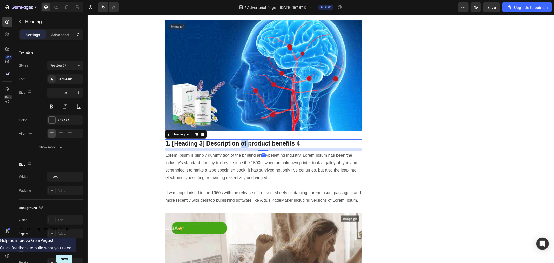
click at [243, 140] on p "1. [Heading 3] Description of product benefits 4" at bounding box center [263, 144] width 196 height 8
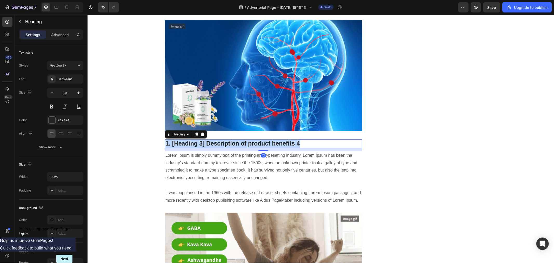
click at [243, 140] on p "1. [Heading 3] Description of product benefits 4" at bounding box center [263, 144] width 196 height 8
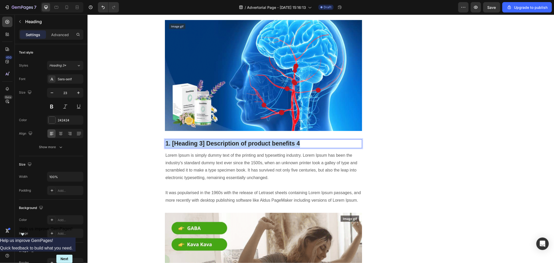
click at [243, 140] on p "1. [Heading 3] Description of product benefits 4" at bounding box center [263, 144] width 196 height 8
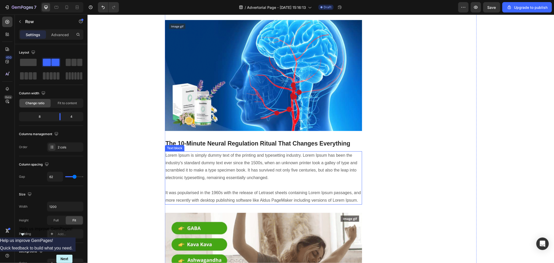
click at [328, 164] on p "Lorem Ipsum is simply dummy text of the printing and typesetting industry. Lore…" at bounding box center [263, 177] width 196 height 52
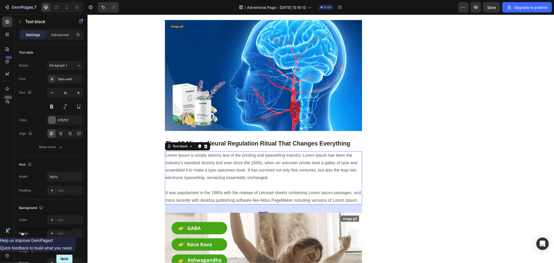
click at [204, 178] on p "Lorem Ipsum is simply dummy text of the printing and typesetting industry. Lore…" at bounding box center [263, 177] width 196 height 52
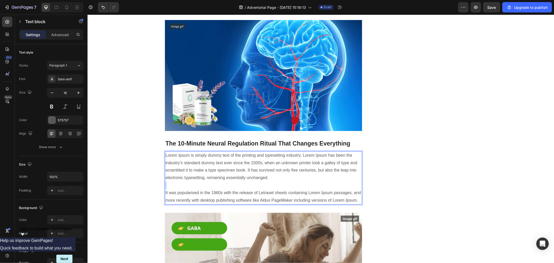
click at [204, 178] on p "Lorem Ipsum is simply dummy text of the printing and typesetting industry. Lore…" at bounding box center [263, 177] width 196 height 52
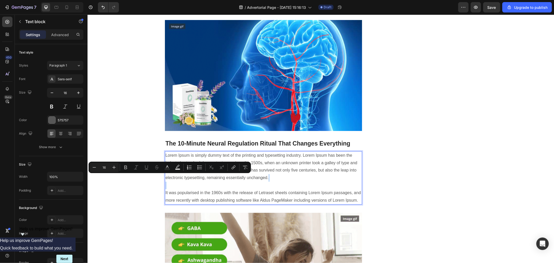
click at [275, 181] on p "Lorem Ipsum is simply dummy text of the printing and typesetting industry. Lore…" at bounding box center [263, 177] width 196 height 52
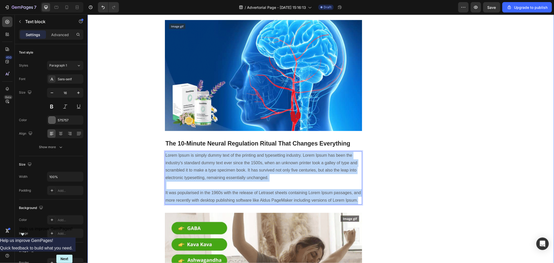
drag, startPoint x: 352, startPoint y: 192, endPoint x: 158, endPoint y: 150, distance: 198.9
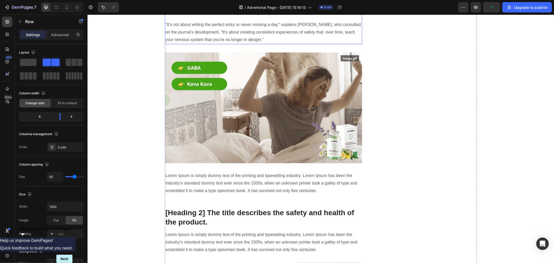
scroll to position [1695, 0]
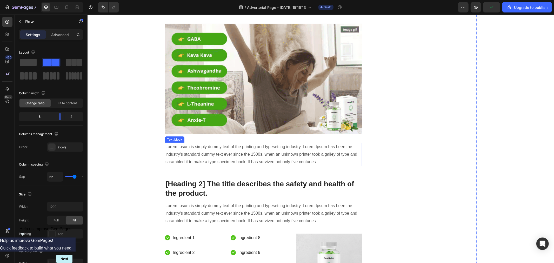
click at [264, 143] on p "Lorem Ipsum is simply dummy text of the printing and typesetting industry. Lore…" at bounding box center [263, 154] width 196 height 22
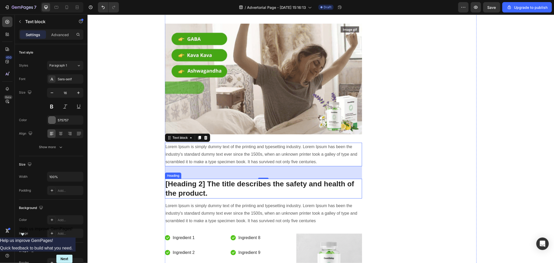
click at [212, 179] on p "[Heading 2] The title describes the safety and health of the product." at bounding box center [263, 188] width 196 height 19
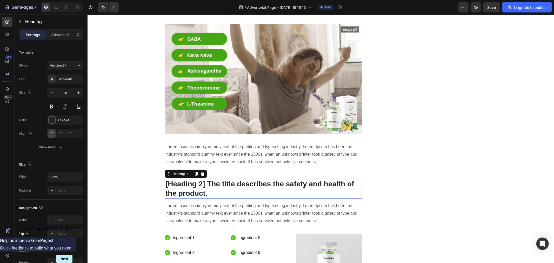
click at [212, 179] on p "[Heading 2] The title describes the safety and health of the product." at bounding box center [263, 188] width 196 height 19
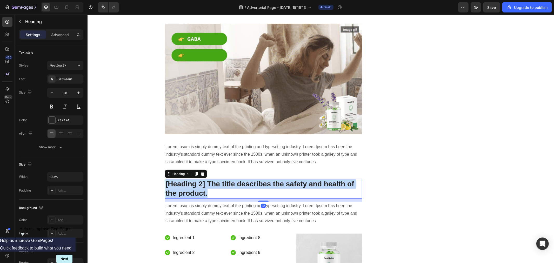
click at [212, 179] on p "[Heading 2] The title describes the safety and health of the product." at bounding box center [263, 188] width 196 height 19
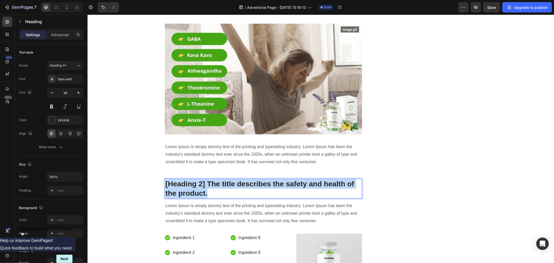
click at [212, 179] on p "[Heading 2] The title describes the safety and health of the product." at bounding box center [263, 188] width 196 height 19
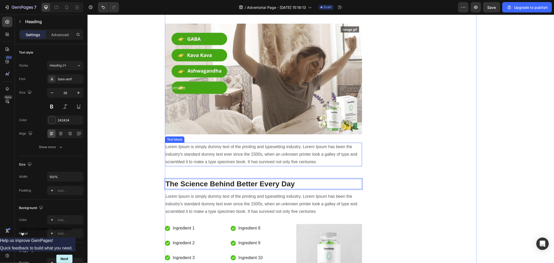
click at [238, 143] on p "Lorem Ipsum is simply dummy text of the printing and typesetting industry. Lore…" at bounding box center [263, 154] width 196 height 22
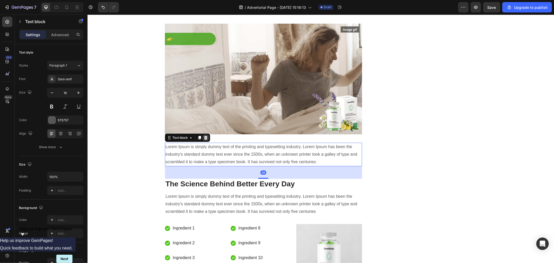
click at [204, 135] on icon at bounding box center [205, 137] width 4 height 4
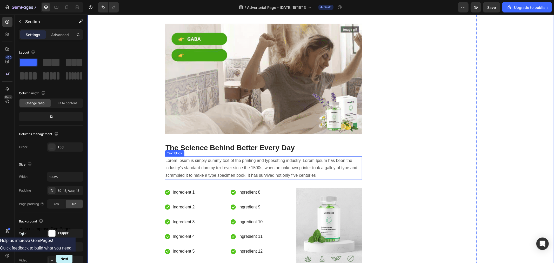
click at [273, 157] on p "Lorem Ipsum is simply dummy text of the printing and typesetting industry. Lore…" at bounding box center [263, 168] width 196 height 22
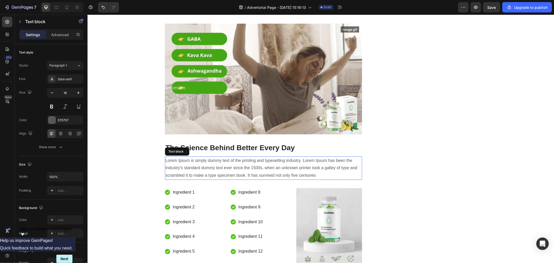
click at [273, 157] on p "Lorem Ipsum is simply dummy text of the printing and typesetting industry. Lore…" at bounding box center [263, 168] width 196 height 22
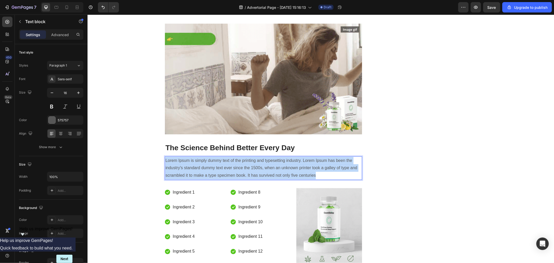
click at [273, 157] on p "Lorem Ipsum is simply dummy text of the printing and typesetting industry. Lore…" at bounding box center [263, 168] width 196 height 22
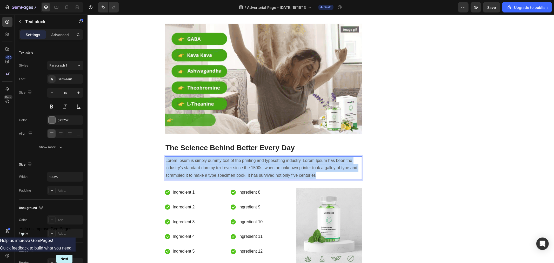
click at [273, 157] on p "Lorem Ipsum is simply dummy text of the printing and typesetting industry. Lore…" at bounding box center [263, 168] width 196 height 22
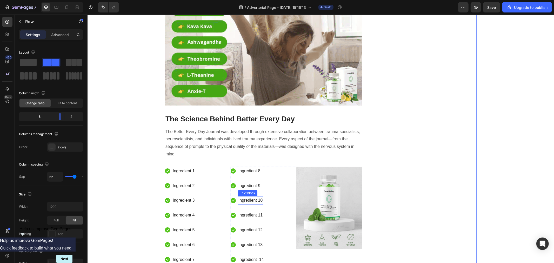
scroll to position [1753, 0]
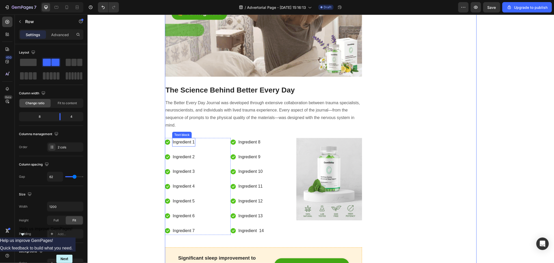
click at [183, 138] on p "Ingredient 1" at bounding box center [184, 142] width 22 height 8
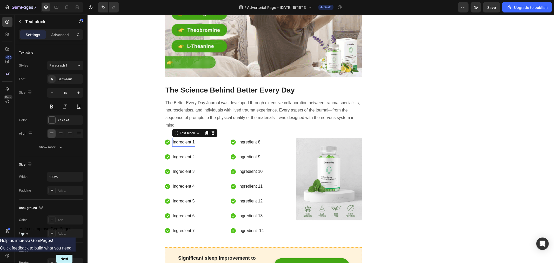
click at [183, 138] on p "Ingredient 1" at bounding box center [184, 142] width 22 height 8
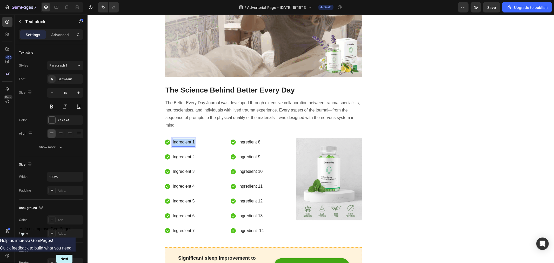
click at [183, 138] on p "Ingredient 1" at bounding box center [184, 142] width 22 height 8
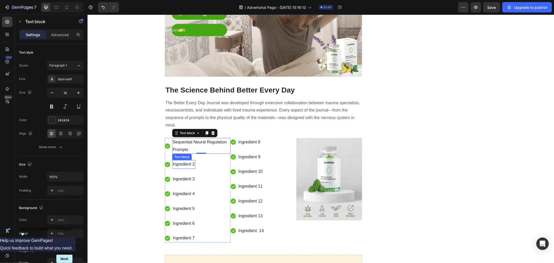
click at [182, 160] on p "Ingredient 2" at bounding box center [184, 164] width 22 height 8
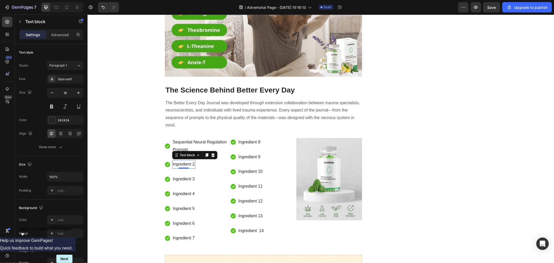
click at [182, 160] on p "Ingredient 2" at bounding box center [184, 164] width 22 height 8
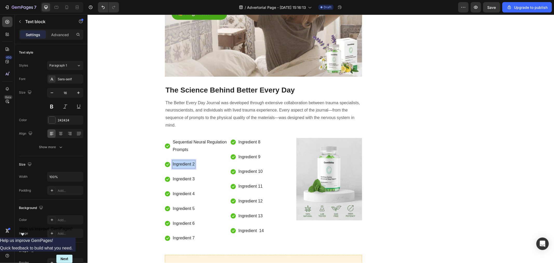
click at [182, 160] on p "Ingredient 2" at bounding box center [184, 164] width 22 height 8
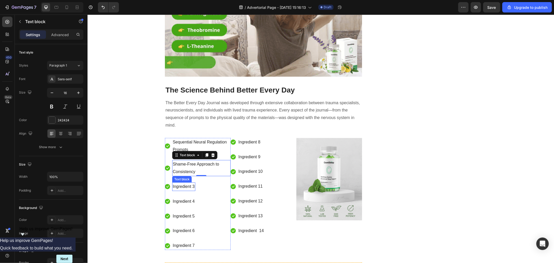
click at [186, 183] on p "Ingredient 3" at bounding box center [184, 187] width 22 height 8
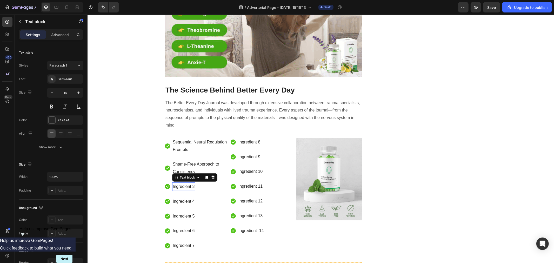
click at [186, 183] on p "Ingredient 3" at bounding box center [184, 187] width 22 height 8
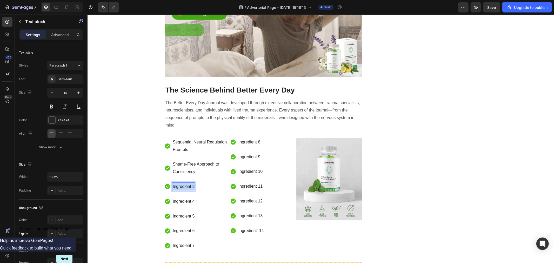
click at [186, 183] on p "Ingredient 3" at bounding box center [184, 187] width 22 height 8
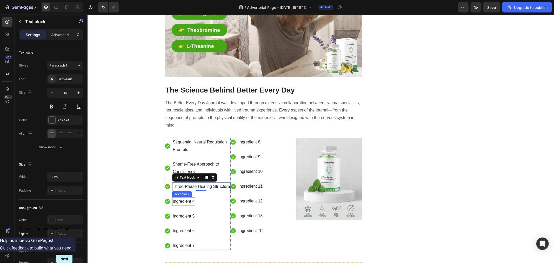
click at [182, 197] on p "Ingredient 4" at bounding box center [184, 201] width 22 height 8
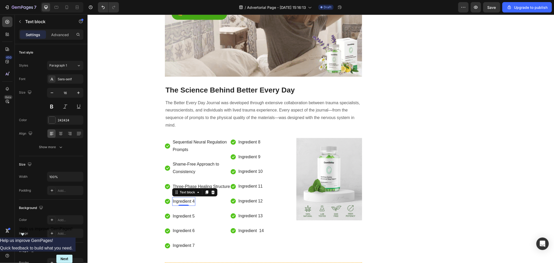
click at [182, 197] on p "Ingredient 4" at bounding box center [184, 201] width 22 height 8
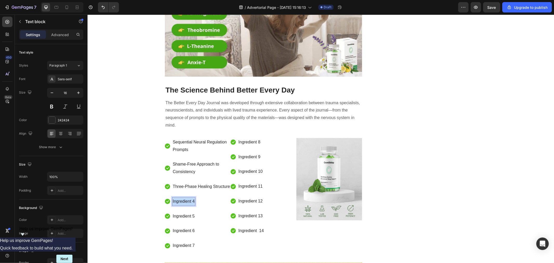
click at [182, 197] on p "Ingredient 4" at bounding box center [184, 201] width 22 height 8
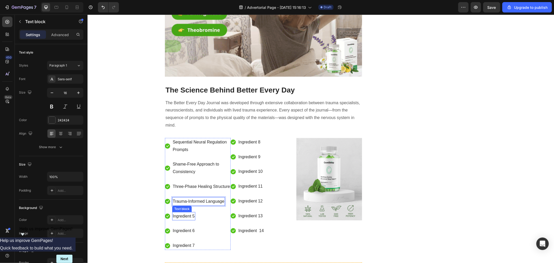
click at [186, 212] on p "Ingredient 5" at bounding box center [184, 216] width 22 height 8
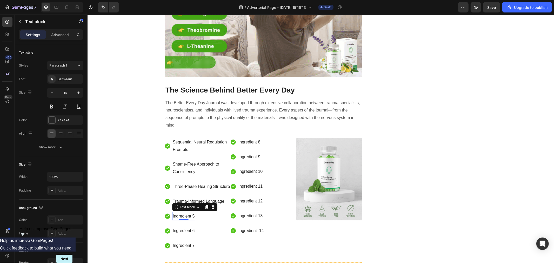
click at [184, 212] on p "Ingredient 5" at bounding box center [184, 216] width 22 height 8
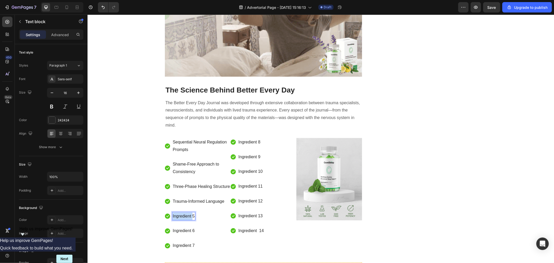
click at [184, 212] on p "Ingredient 5" at bounding box center [184, 216] width 22 height 8
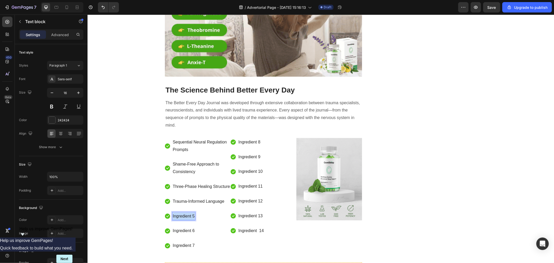
click at [184, 212] on p "Ingredient 5" at bounding box center [184, 216] width 22 height 8
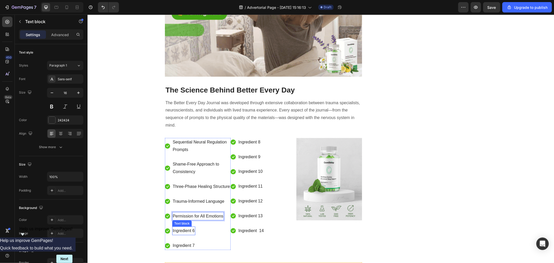
click at [183, 227] on p "Ingredient 6" at bounding box center [184, 231] width 22 height 8
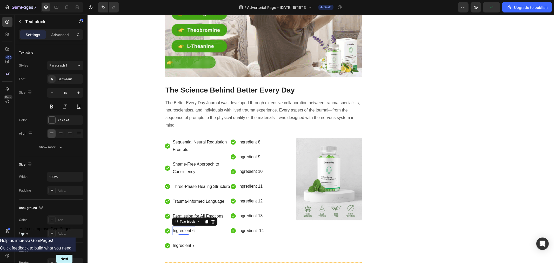
click at [179, 227] on p "Ingredient 6" at bounding box center [184, 231] width 22 height 8
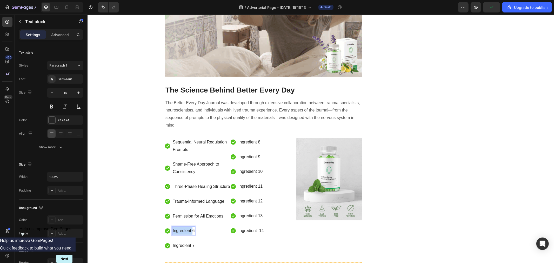
click at [179, 227] on p "Ingredient 6" at bounding box center [184, 231] width 22 height 8
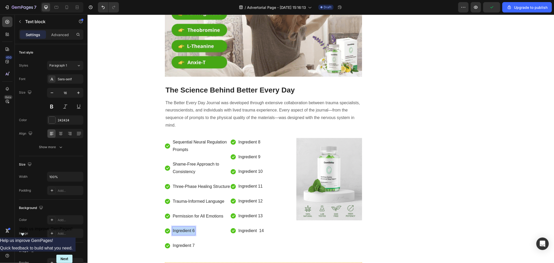
click at [179, 227] on p "Ingredient 6" at bounding box center [184, 231] width 22 height 8
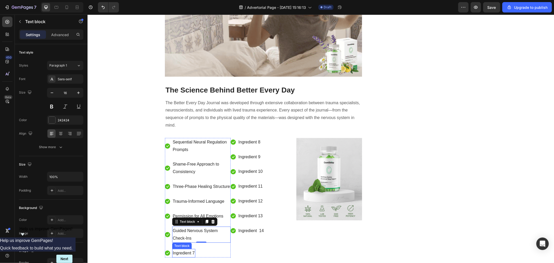
click at [186, 249] on p "Ingredient 7" at bounding box center [184, 253] width 22 height 8
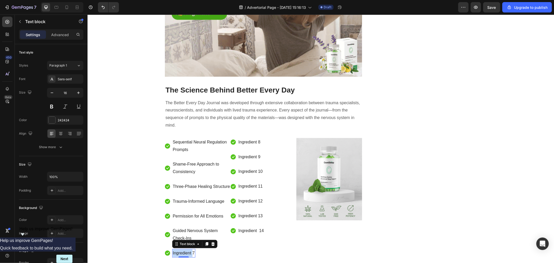
click at [189, 249] on p "Ingredient 7" at bounding box center [184, 253] width 22 height 8
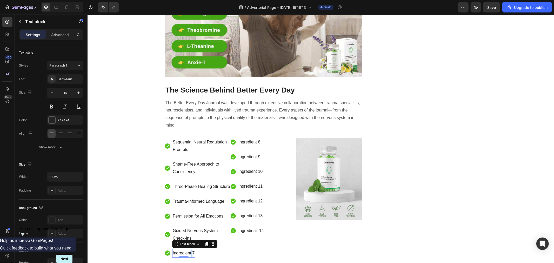
click at [189, 249] on p "Ingredient 7" at bounding box center [184, 253] width 22 height 8
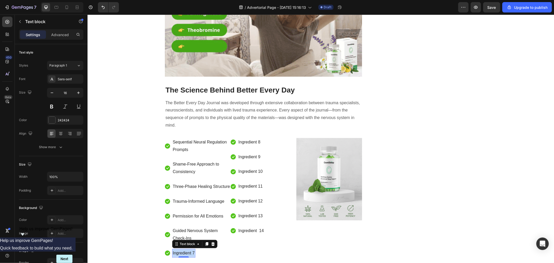
click at [189, 249] on p "Ingredient 7" at bounding box center [184, 253] width 22 height 8
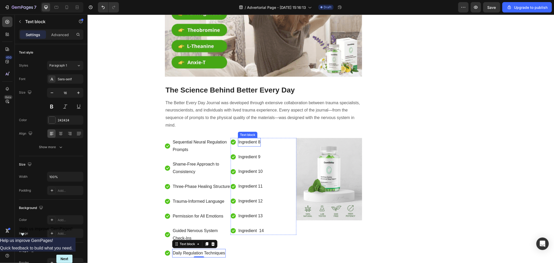
click at [254, 138] on p "Ingredient 8" at bounding box center [249, 142] width 22 height 8
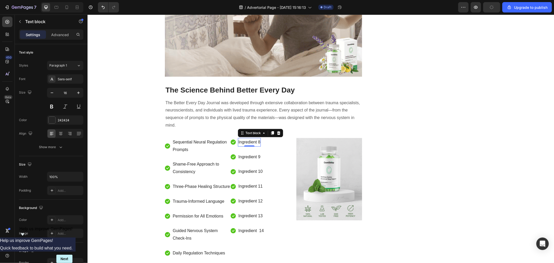
click at [254, 138] on p "Ingredient 8" at bounding box center [249, 142] width 22 height 8
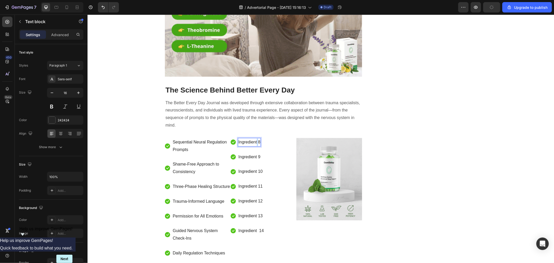
click at [254, 138] on p "Ingredient 8" at bounding box center [249, 142] width 22 height 8
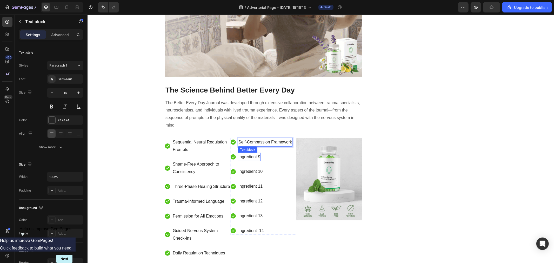
click at [251, 153] on p "Ingredient 9" at bounding box center [249, 157] width 22 height 8
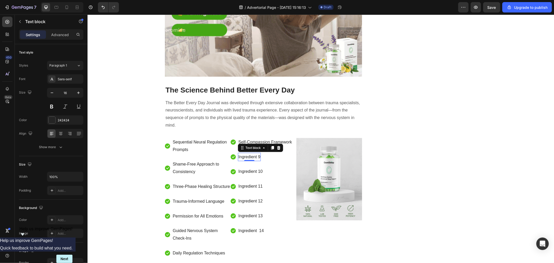
click at [248, 153] on p "Ingredient 9" at bounding box center [249, 157] width 22 height 8
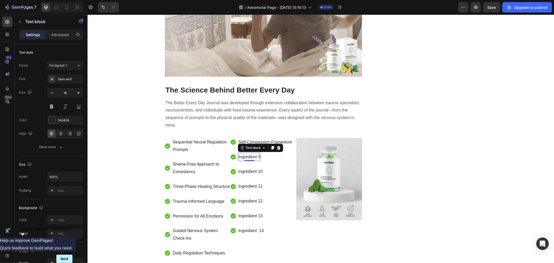
click at [248, 153] on p "Ingredient 9" at bounding box center [249, 157] width 22 height 8
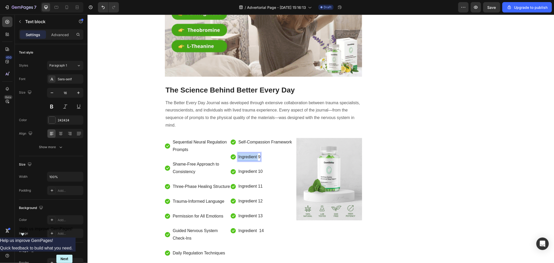
click at [248, 153] on p "Ingredient 9" at bounding box center [249, 157] width 22 height 8
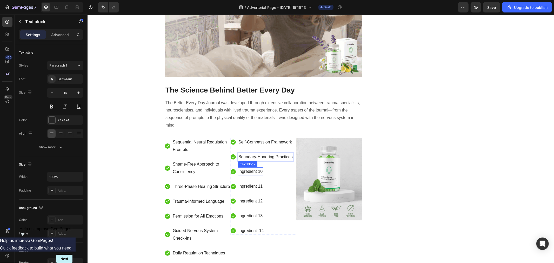
click at [250, 168] on p "Ingredient 10" at bounding box center [250, 172] width 24 height 8
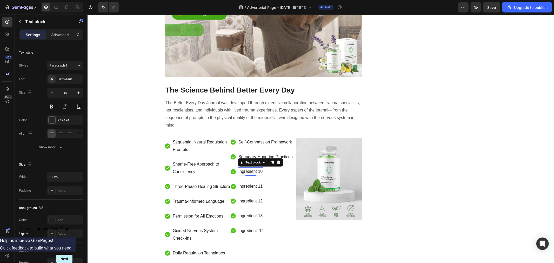
click at [248, 168] on p "Ingredient 10" at bounding box center [250, 172] width 24 height 8
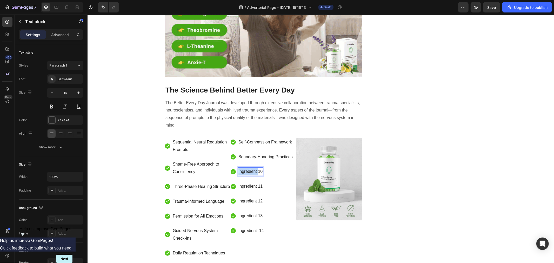
click at [248, 168] on p "Ingredient 10" at bounding box center [250, 172] width 24 height 8
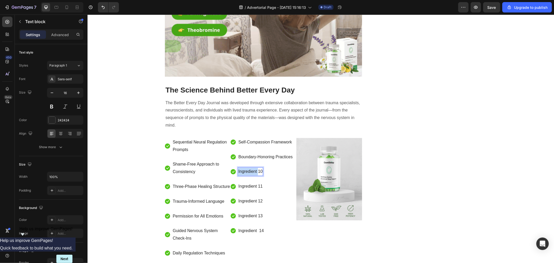
click at [248, 168] on p "Ingredient 10" at bounding box center [250, 172] width 24 height 8
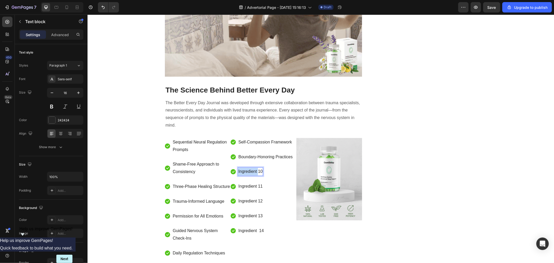
click at [248, 168] on p "Ingredient 10" at bounding box center [250, 172] width 24 height 8
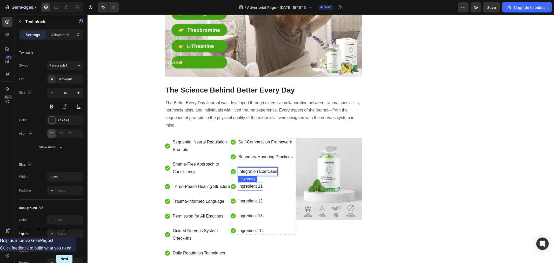
click at [251, 182] on p "Ingredient 11" at bounding box center [250, 186] width 24 height 8
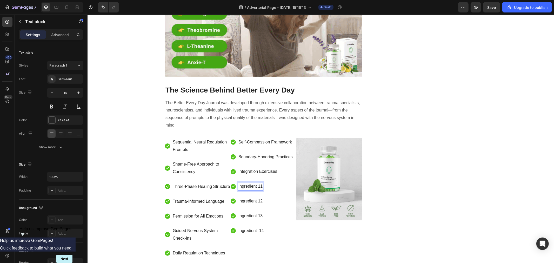
click at [246, 182] on p "Ingredient 11" at bounding box center [250, 186] width 24 height 8
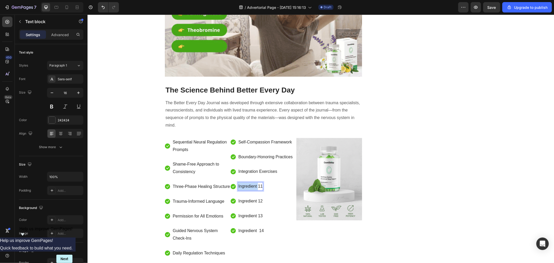
click at [246, 182] on p "Ingredient 11" at bounding box center [250, 186] width 24 height 8
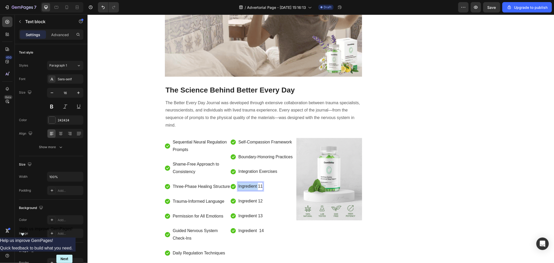
click at [246, 182] on p "Ingredient 11" at bounding box center [250, 186] width 24 height 8
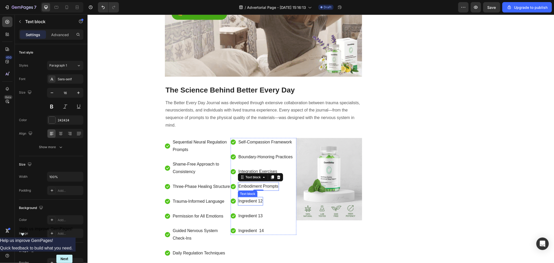
click at [254, 197] on p "Ingredient 12" at bounding box center [250, 201] width 24 height 8
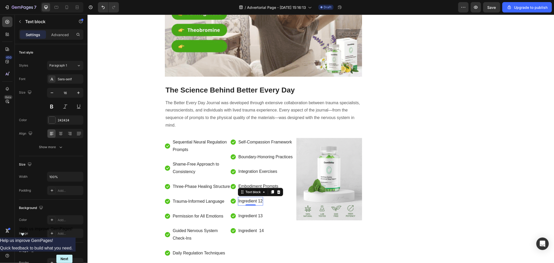
click at [254, 197] on p "Ingredient 12" at bounding box center [250, 201] width 24 height 8
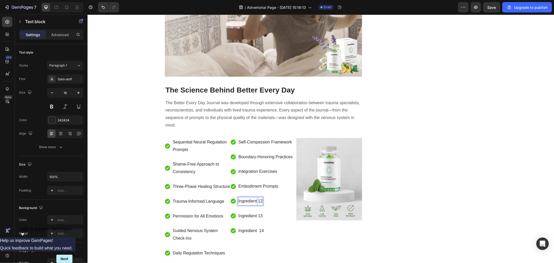
click at [254, 197] on p "Ingredient 12" at bounding box center [250, 201] width 24 height 8
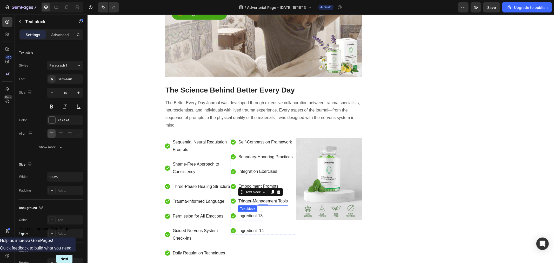
click at [253, 212] on p "Ingredient 13" at bounding box center [250, 216] width 24 height 8
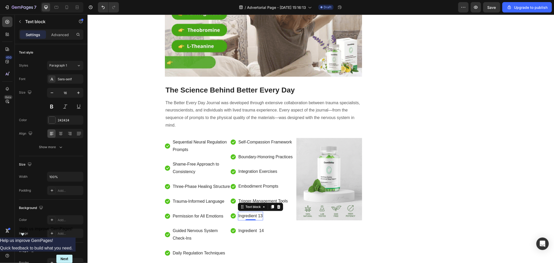
click at [253, 212] on p "Ingredient 13" at bounding box center [250, 216] width 24 height 8
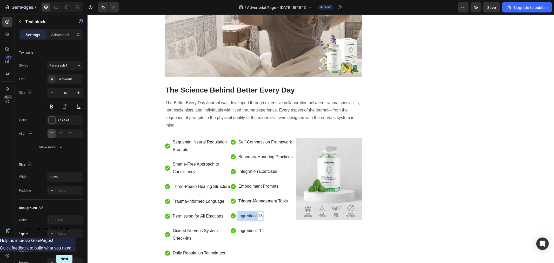
click at [253, 212] on p "Ingredient 13" at bounding box center [250, 216] width 24 height 8
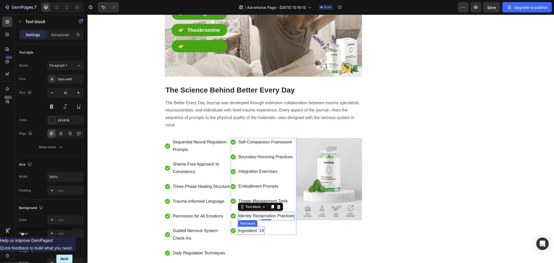
click at [247, 227] on p "Ingredient 14" at bounding box center [250, 231] width 25 height 8
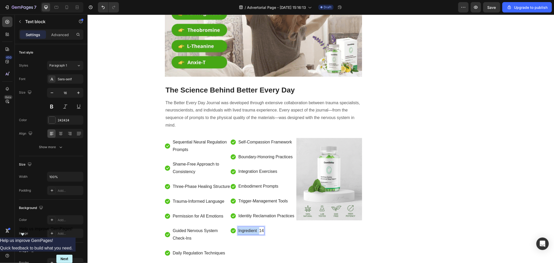
click at [247, 227] on p "Ingredient 14" at bounding box center [250, 231] width 25 height 8
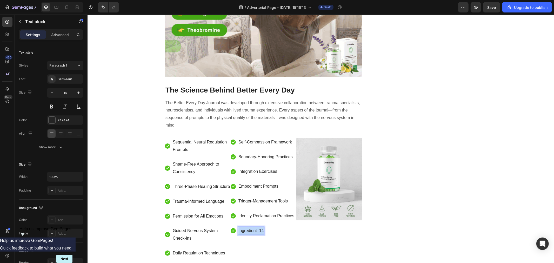
click at [247, 227] on p "Ingredient 14" at bounding box center [250, 231] width 25 height 8
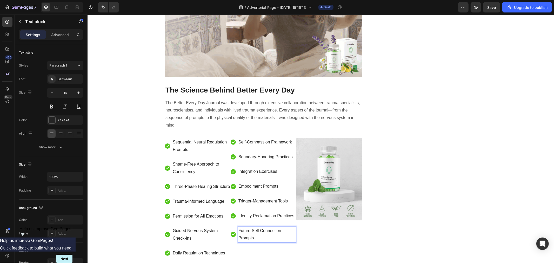
scroll to position [1868, 0]
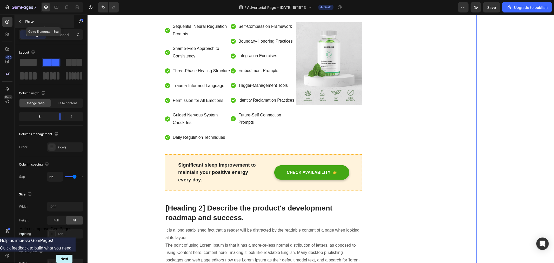
click at [21, 22] on icon "button" at bounding box center [20, 21] width 4 height 4
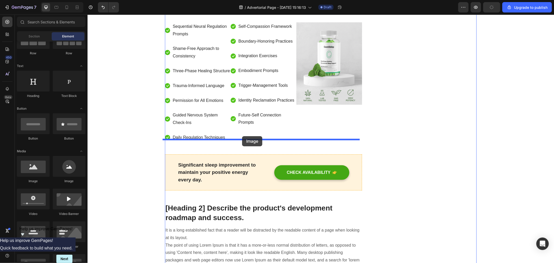
drag, startPoint x: 121, startPoint y: 184, endPoint x: 242, endPoint y: 136, distance: 129.7
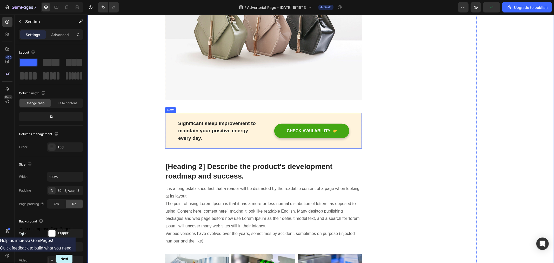
scroll to position [2099, 0]
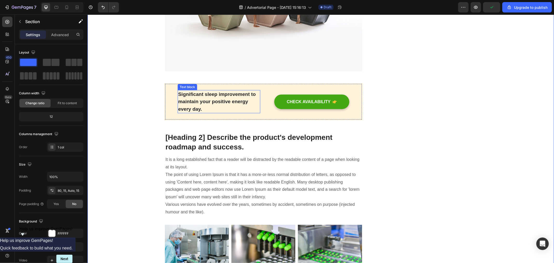
click at [202, 92] on p "Significant sleep improvement to maintain your positive energy every day." at bounding box center [219, 101] width 82 height 22
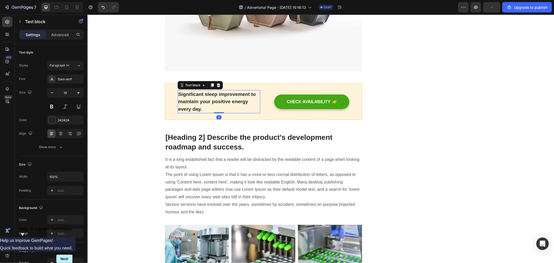
click at [202, 92] on p "Significant sleep improvement to maintain your positive energy every day." at bounding box center [219, 101] width 82 height 22
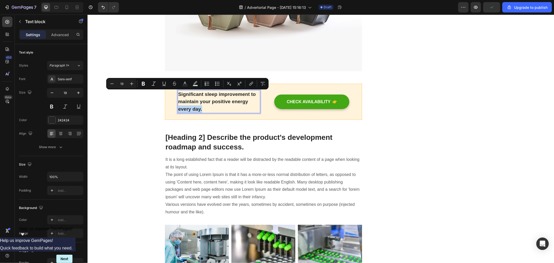
click at [202, 92] on p "Significant sleep improvement to maintain your positive energy every day." at bounding box center [219, 101] width 82 height 22
click at [208, 93] on p "Significant sleep improvement to maintain your positive energy every day." at bounding box center [219, 101] width 82 height 22
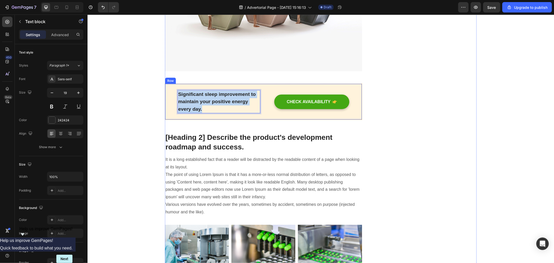
drag, startPoint x: 208, startPoint y: 93, endPoint x: 170, endPoint y: 76, distance: 41.9
click at [170, 83] on div "Significant sleep improvement to maintain your positive energy every day. Text …" at bounding box center [263, 101] width 197 height 36
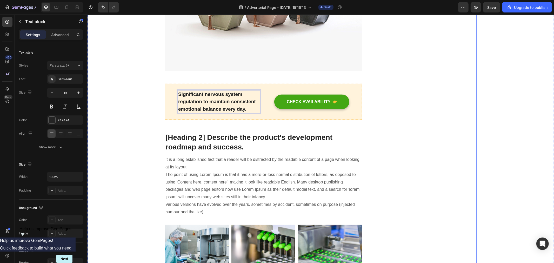
click at [235, 133] on p "[Heading 2] Describe the product's development roadmap and success." at bounding box center [263, 142] width 196 height 19
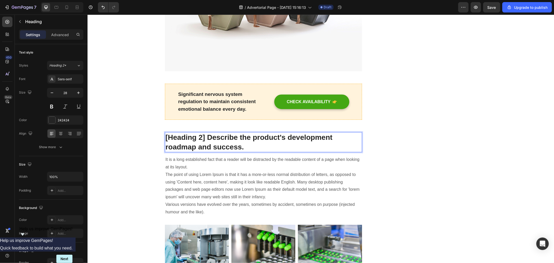
click at [253, 133] on p "[Heading 2] Describe the product's development roadmap and success." at bounding box center [263, 142] width 196 height 19
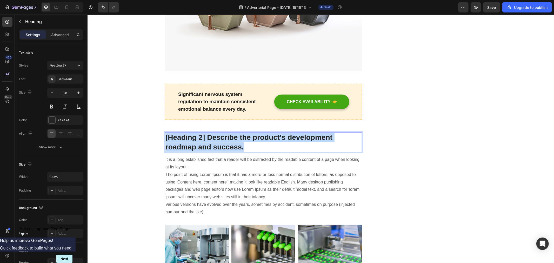
click at [253, 133] on p "[Heading 2] Describe the product's development roadmap and success." at bounding box center [263, 142] width 196 height 19
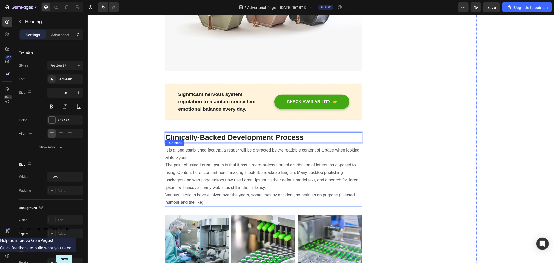
click at [289, 150] on p "It is a long established fact that a reader will be distracted by the readable …" at bounding box center [263, 176] width 196 height 60
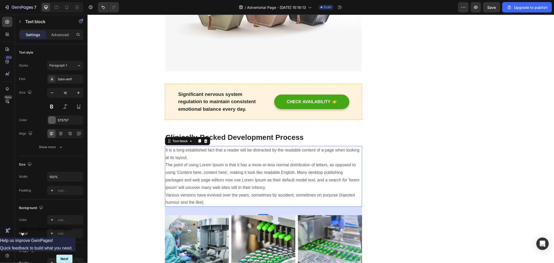
click at [207, 184] on p "It is a long established fact that a reader will be distracted by the readable …" at bounding box center [263, 176] width 196 height 60
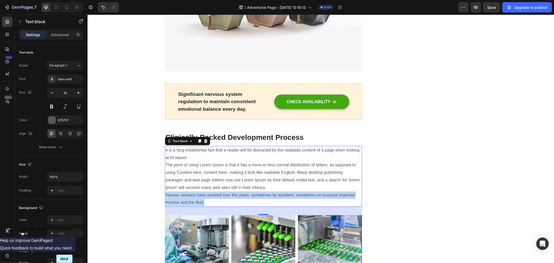
click at [207, 184] on p "It is a long established fact that a reader will be distracted by the readable …" at bounding box center [263, 176] width 196 height 60
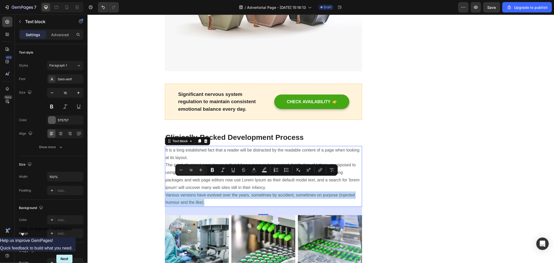
click at [207, 184] on p "It is a long established fact that a reader will be distracted by the readable …" at bounding box center [263, 176] width 196 height 60
click at [207, 186] on p "It is a long established fact that a reader will be distracted by the readable …" at bounding box center [263, 176] width 196 height 60
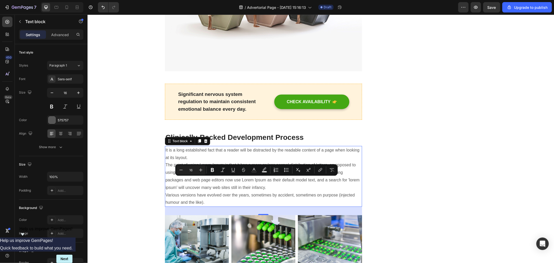
click at [189, 146] on p "It is a long established fact that a reader will be distracted by the readable …" at bounding box center [263, 176] width 196 height 60
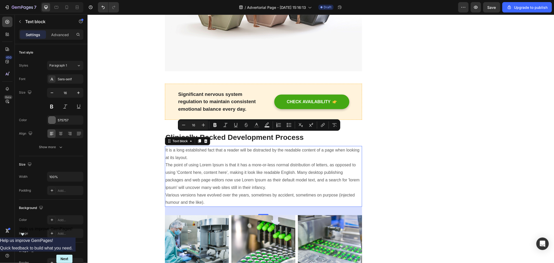
drag, startPoint x: 189, startPoint y: 142, endPoint x: 162, endPoint y: 133, distance: 28.7
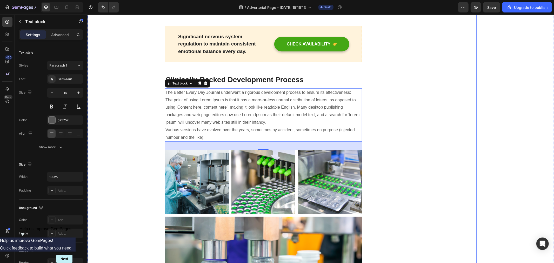
scroll to position [2243, 0]
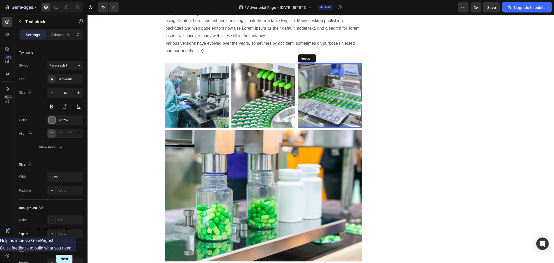
click at [320, 83] on img at bounding box center [330, 95] width 64 height 64
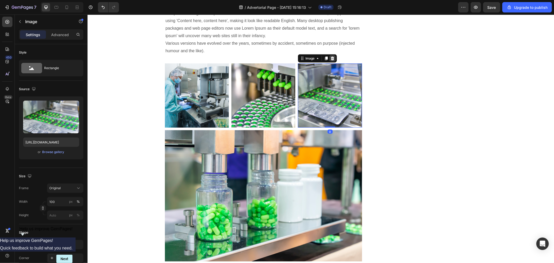
click at [333, 55] on div at bounding box center [332, 58] width 6 height 6
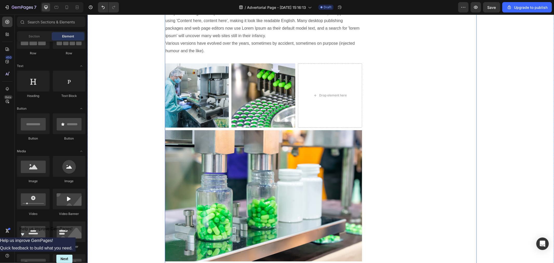
click at [284, 63] on img at bounding box center [263, 95] width 64 height 64
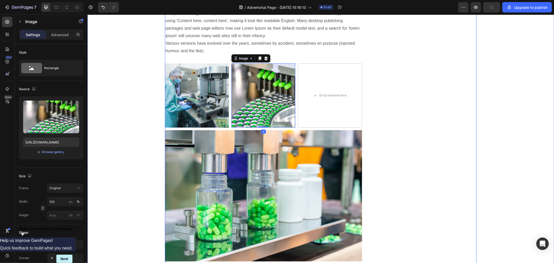
click at [265, 54] on div "Image" at bounding box center [250, 58] width 39 height 8
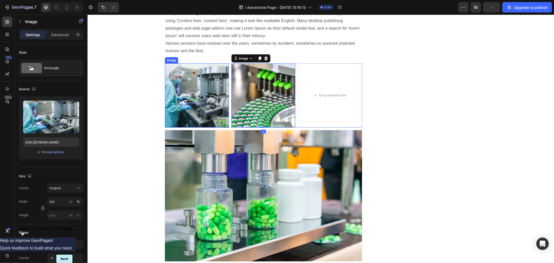
click at [214, 63] on img at bounding box center [197, 95] width 64 height 64
click at [198, 56] on icon at bounding box center [199, 58] width 4 height 4
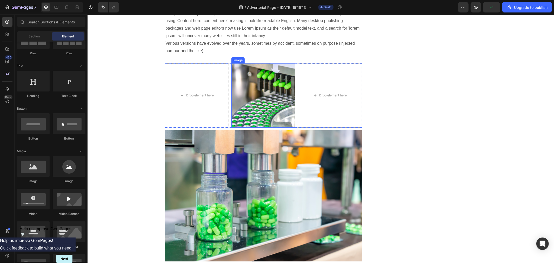
click at [251, 74] on img at bounding box center [263, 95] width 64 height 64
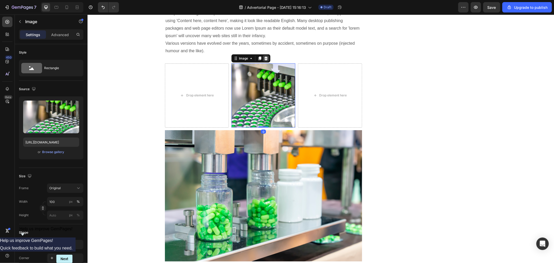
click at [264, 56] on icon at bounding box center [266, 58] width 4 height 4
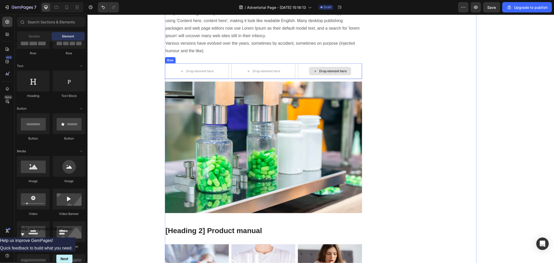
click at [323, 69] on div "Drop element here" at bounding box center [333, 71] width 28 height 4
click at [242, 67] on div "Drop element here" at bounding box center [263, 71] width 42 height 8
click at [186, 69] on div "Drop element here" at bounding box center [200, 71] width 28 height 4
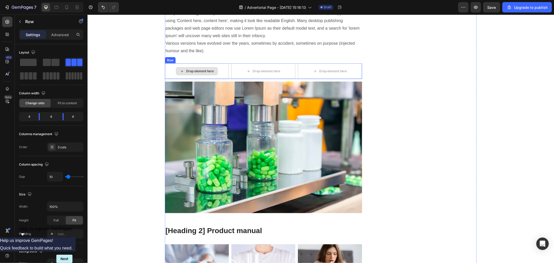
click at [165, 63] on div "Drop element here" at bounding box center [197, 71] width 64 height 16
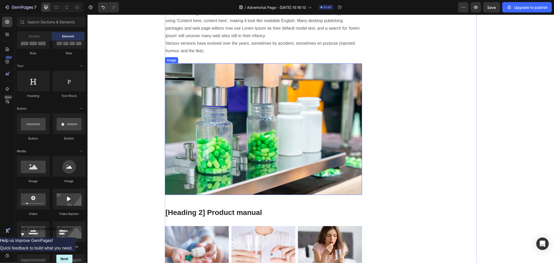
scroll to position [2157, 0]
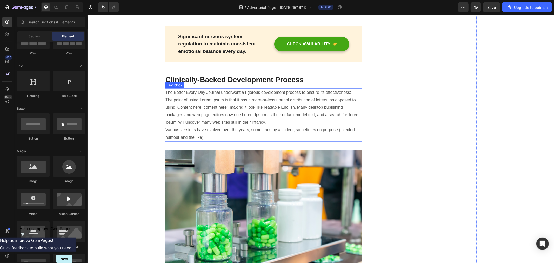
click at [232, 121] on p "The Better Every Day Journal underwent a rigorous development process to ensure…" at bounding box center [263, 115] width 196 height 52
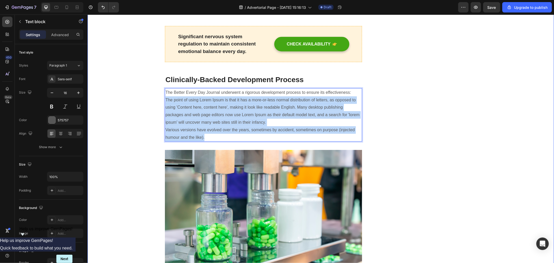
drag, startPoint x: 213, startPoint y: 122, endPoint x: 149, endPoint y: 83, distance: 74.6
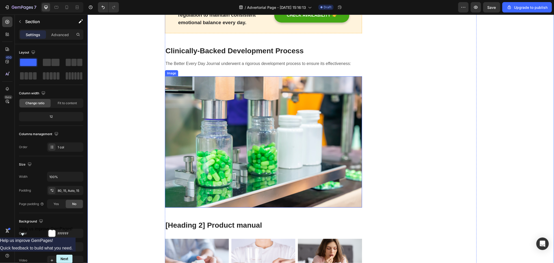
scroll to position [2215, 0]
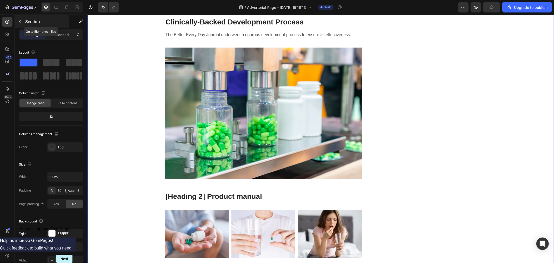
click at [16, 18] on button "button" at bounding box center [20, 21] width 8 height 8
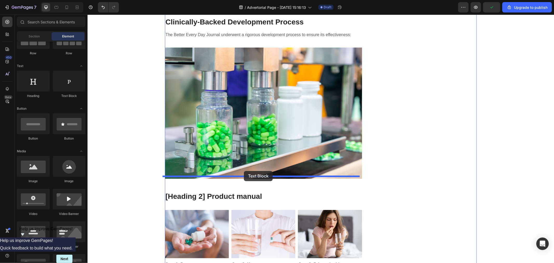
drag, startPoint x: 154, startPoint y: 96, endPoint x: 244, endPoint y: 171, distance: 117.3
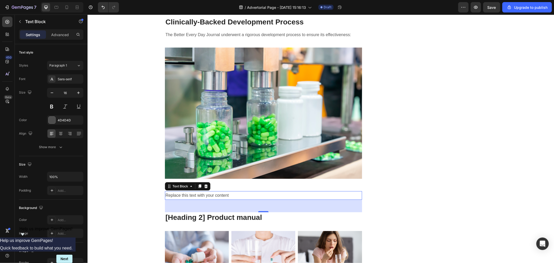
click at [235, 191] on div "Replace this text with your content" at bounding box center [263, 195] width 197 height 9
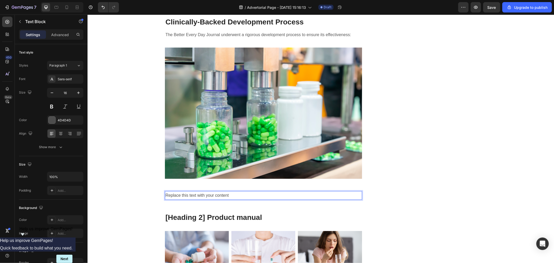
click at [235, 191] on p "Replace this text with your content" at bounding box center [263, 195] width 196 height 8
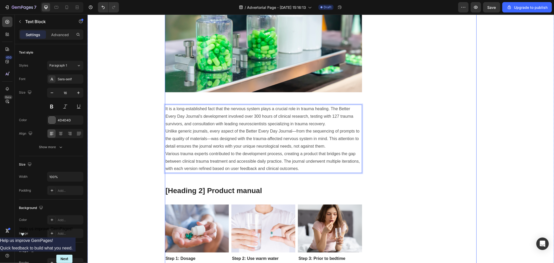
scroll to position [2330, 0]
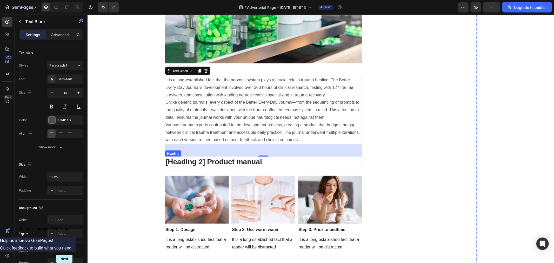
click at [228, 157] on p "[Heading 2] Product manual" at bounding box center [263, 161] width 196 height 9
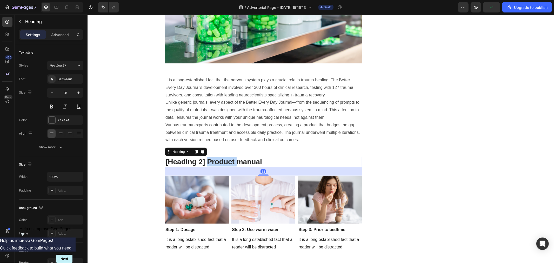
click at [228, 157] on p "[Heading 2] Product manual" at bounding box center [263, 161] width 196 height 9
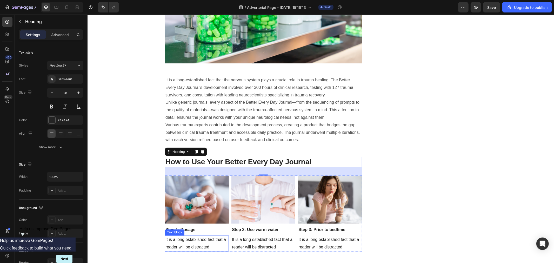
click at [191, 236] on p "It is a long established fact that a reader will be distracted" at bounding box center [196, 243] width 63 height 15
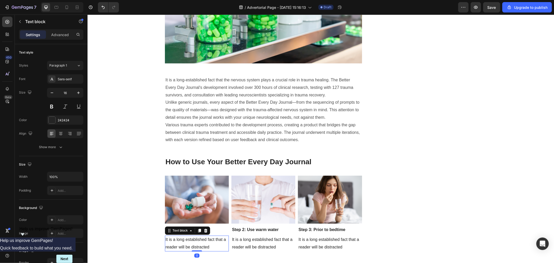
click at [191, 236] on p "It is a long established fact that a reader will be distracted" at bounding box center [196, 243] width 63 height 15
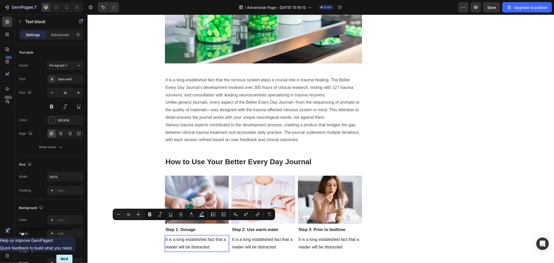
click at [204, 236] on p "It is a long established fact that a reader will be distracted" at bounding box center [196, 243] width 63 height 15
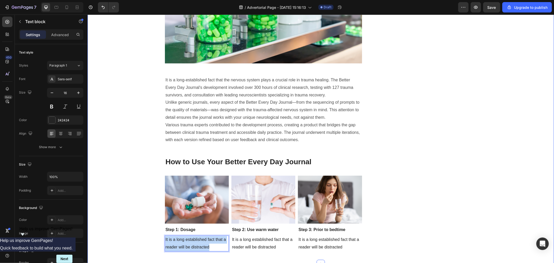
drag, startPoint x: 209, startPoint y: 232, endPoint x: 162, endPoint y: 225, distance: 47.5
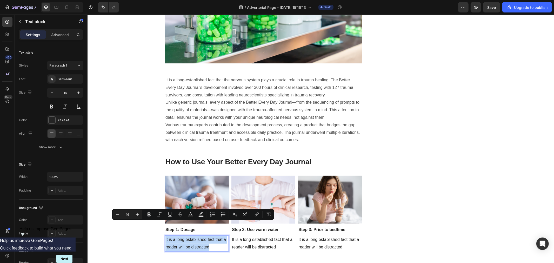
click at [187, 236] on p "It is a long established fact that a reader will be distracted" at bounding box center [196, 243] width 63 height 15
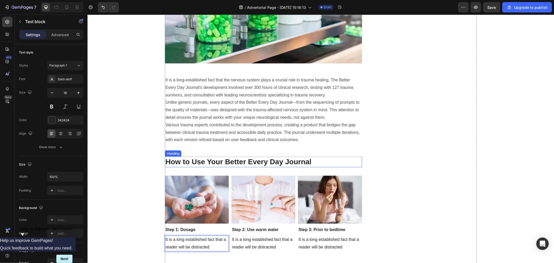
click at [337, 157] on p "How to Use Your Better Every Day Journal" at bounding box center [263, 161] width 196 height 9
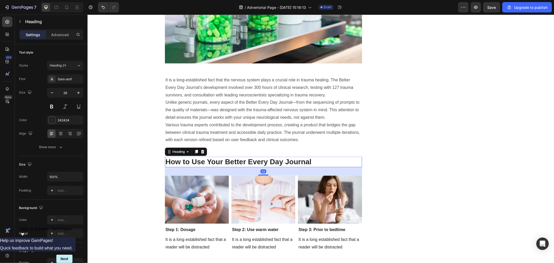
click at [204, 147] on div "Heading" at bounding box center [186, 151] width 42 height 8
click at [202, 149] on icon at bounding box center [202, 151] width 4 height 4
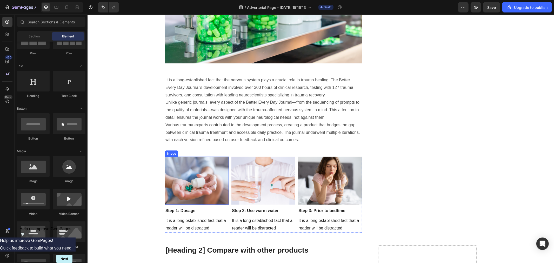
click at [199, 156] on img at bounding box center [197, 180] width 64 height 48
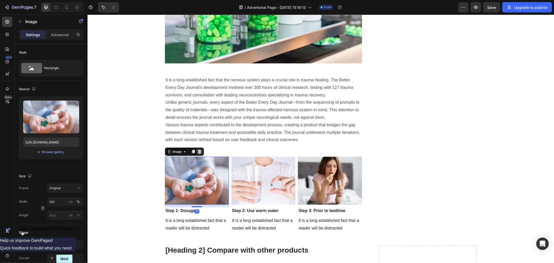
click at [197, 148] on div at bounding box center [199, 151] width 6 height 6
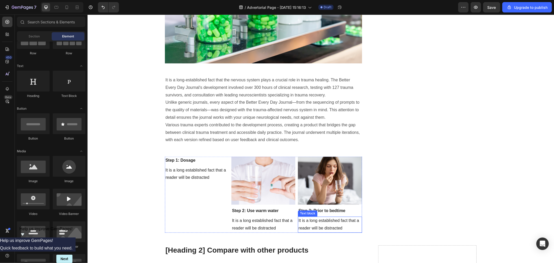
click at [311, 217] on p "It is a long established fact that a reader will be distracted" at bounding box center [329, 224] width 63 height 15
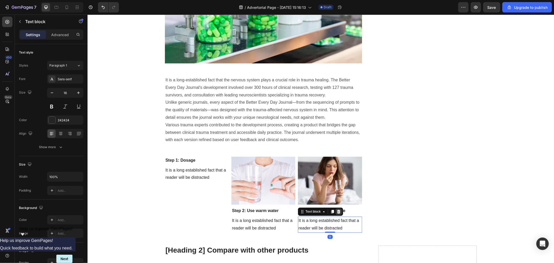
click at [336, 209] on icon at bounding box center [338, 211] width 4 height 4
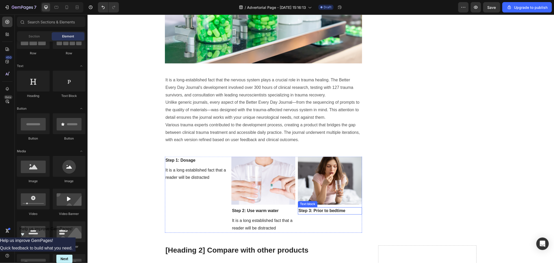
click at [336, 182] on img at bounding box center [330, 180] width 64 height 48
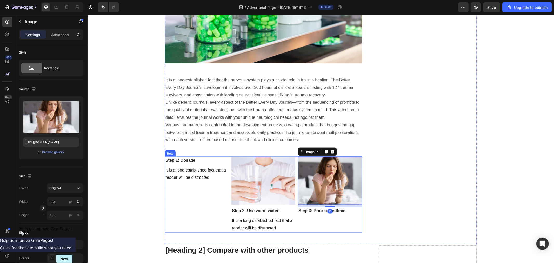
click at [356, 202] on div "Image 10 Step 3: Prior to bedtime Text block" at bounding box center [330, 194] width 64 height 76
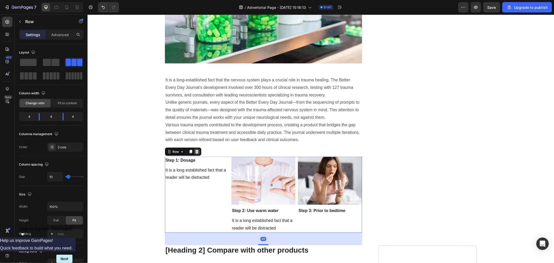
click at [195, 149] on icon at bounding box center [197, 151] width 4 height 4
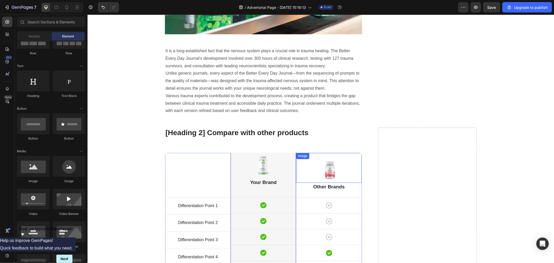
scroll to position [2388, 0]
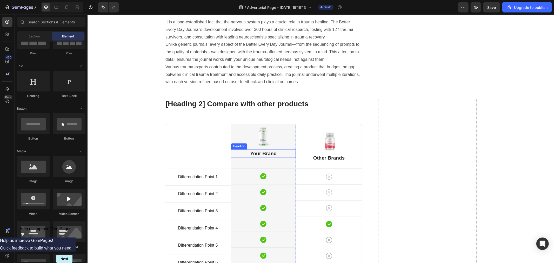
click at [266, 150] on p "Your Brand" at bounding box center [263, 154] width 64 height 8
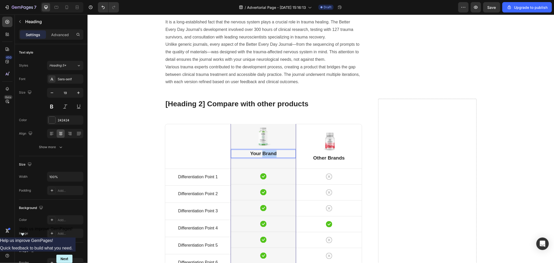
click at [266, 150] on p "Your Brand" at bounding box center [263, 154] width 64 height 8
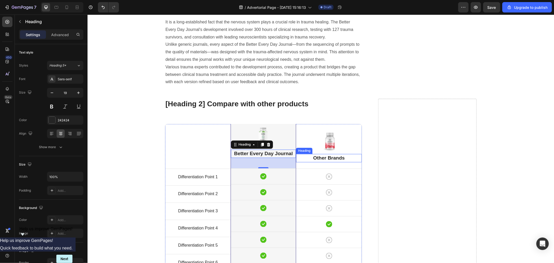
click at [329, 154] on p "Other Brands" at bounding box center [328, 158] width 64 height 8
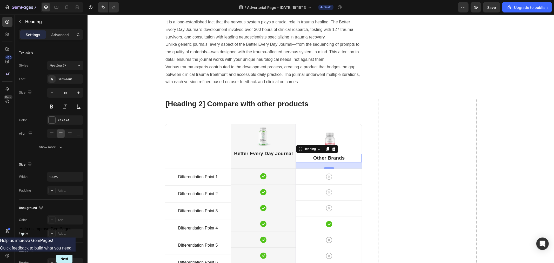
click at [346, 154] on p "Other Brands" at bounding box center [328, 158] width 64 height 8
click at [196, 173] on p "Differentiation Point 1" at bounding box center [198, 177] width 64 height 8
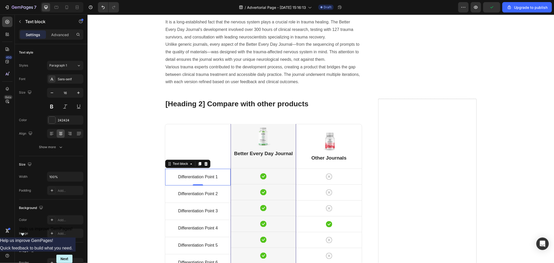
click at [196, 173] on p "Differentiation Point 1" at bounding box center [198, 177] width 64 height 8
click at [202, 190] on p "Differentiation Point 2" at bounding box center [198, 194] width 64 height 8
click at [218, 190] on p "Differentiation Point 2" at bounding box center [198, 194] width 64 height 8
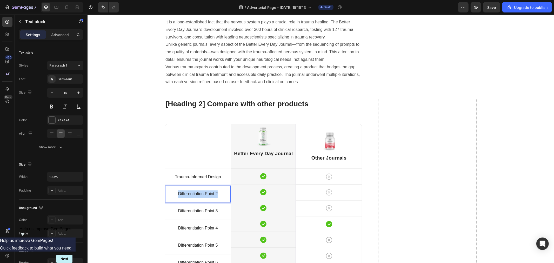
click at [217, 190] on p "Differentiation Point 2" at bounding box center [198, 194] width 64 height 8
click at [207, 207] on p "Differentiation Point 3" at bounding box center [198, 211] width 64 height 8
click at [210, 207] on p "Differentiation Point 3" at bounding box center [198, 211] width 64 height 8
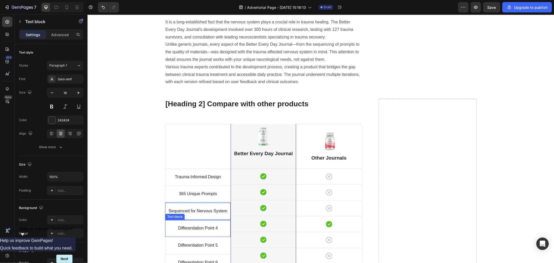
click at [210, 224] on p "Differentiation Point 4" at bounding box center [198, 228] width 64 height 8
click at [212, 220] on div "Differentiation Point 4 Text block 0" at bounding box center [197, 228] width 65 height 17
click at [212, 224] on p "Differentiation Point 4" at bounding box center [198, 228] width 64 height 8
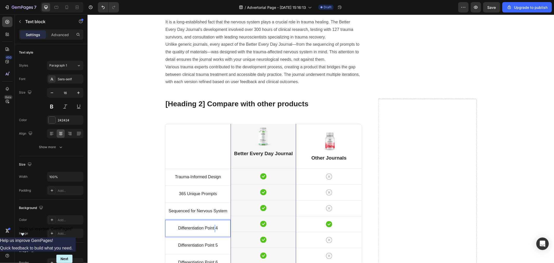
click at [212, 224] on p "Differentiation Point 4" at bounding box center [198, 228] width 64 height 8
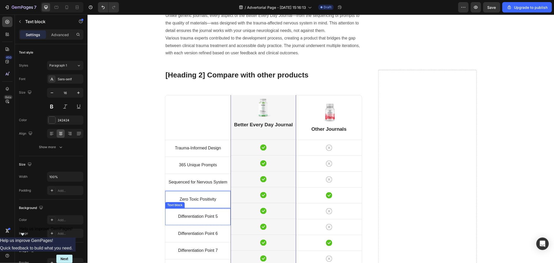
click at [202, 213] on p "Differentiation Point 5" at bounding box center [198, 217] width 64 height 8
click at [198, 213] on p "Differentiation Point 5" at bounding box center [198, 217] width 64 height 8
click at [204, 230] on p "Differentiation Point 6" at bounding box center [198, 234] width 64 height 8
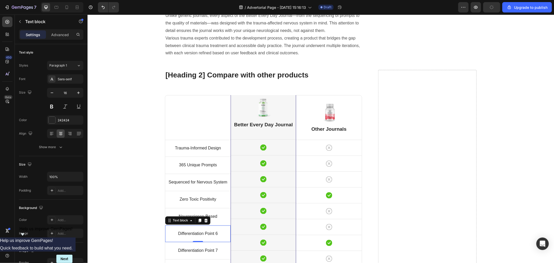
click at [206, 230] on p "Differentiation Point 6" at bounding box center [198, 234] width 64 height 8
